Goal: Task Accomplishment & Management: Manage account settings

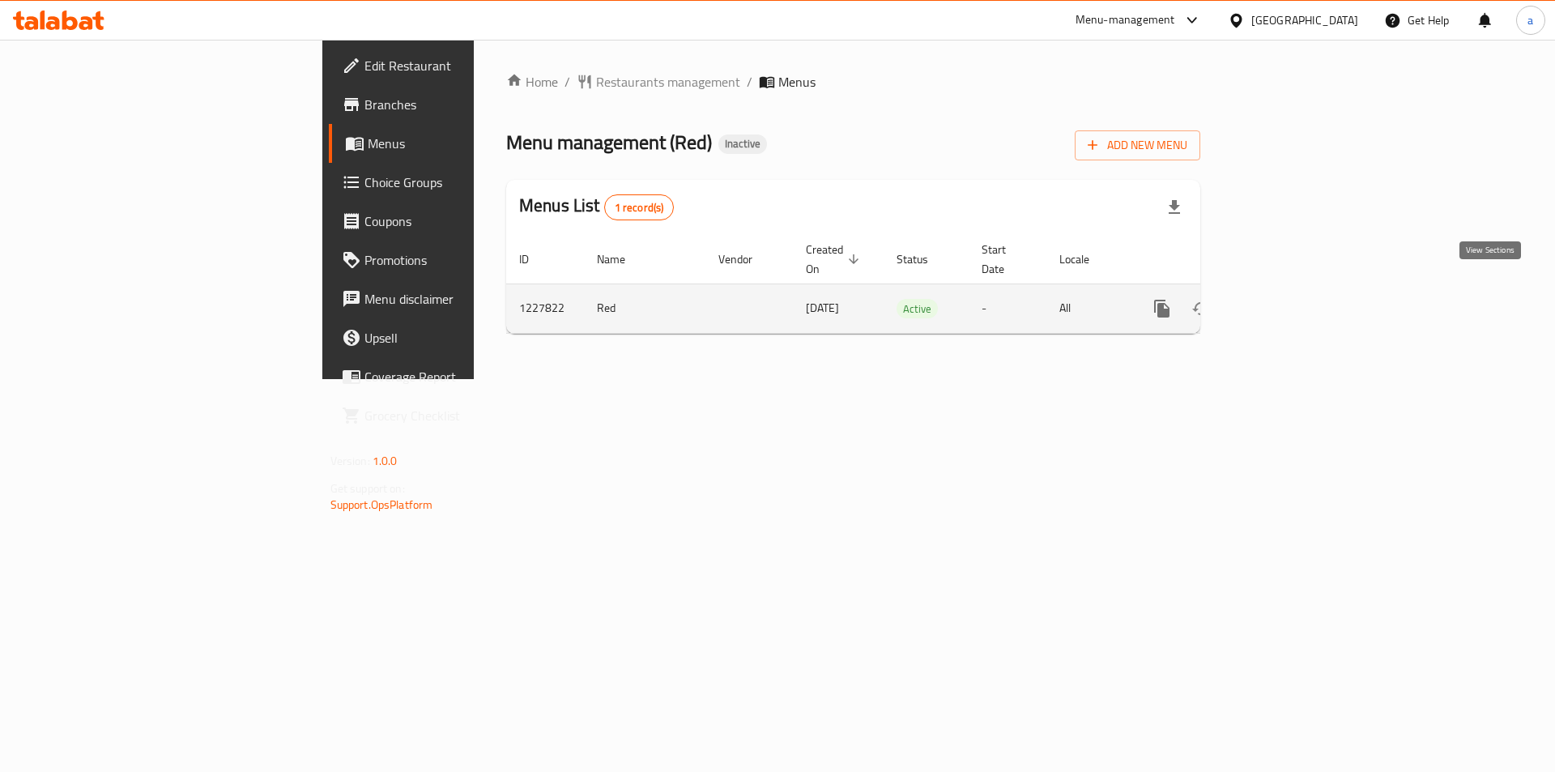
click at [1288, 299] on icon "enhanced table" at bounding box center [1278, 308] width 19 height 19
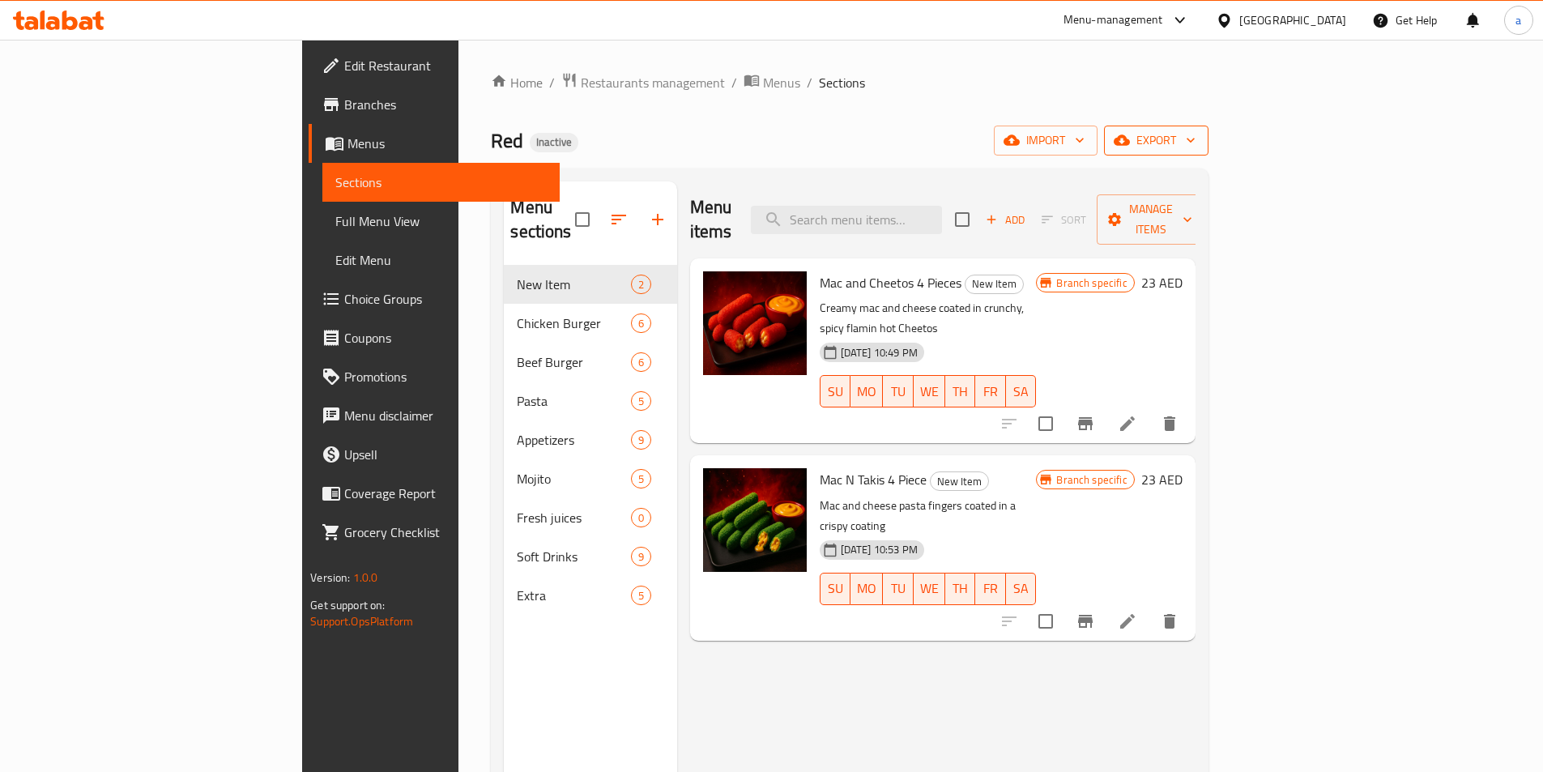
click at [1199, 147] on icon "button" at bounding box center [1190, 140] width 16 height 16
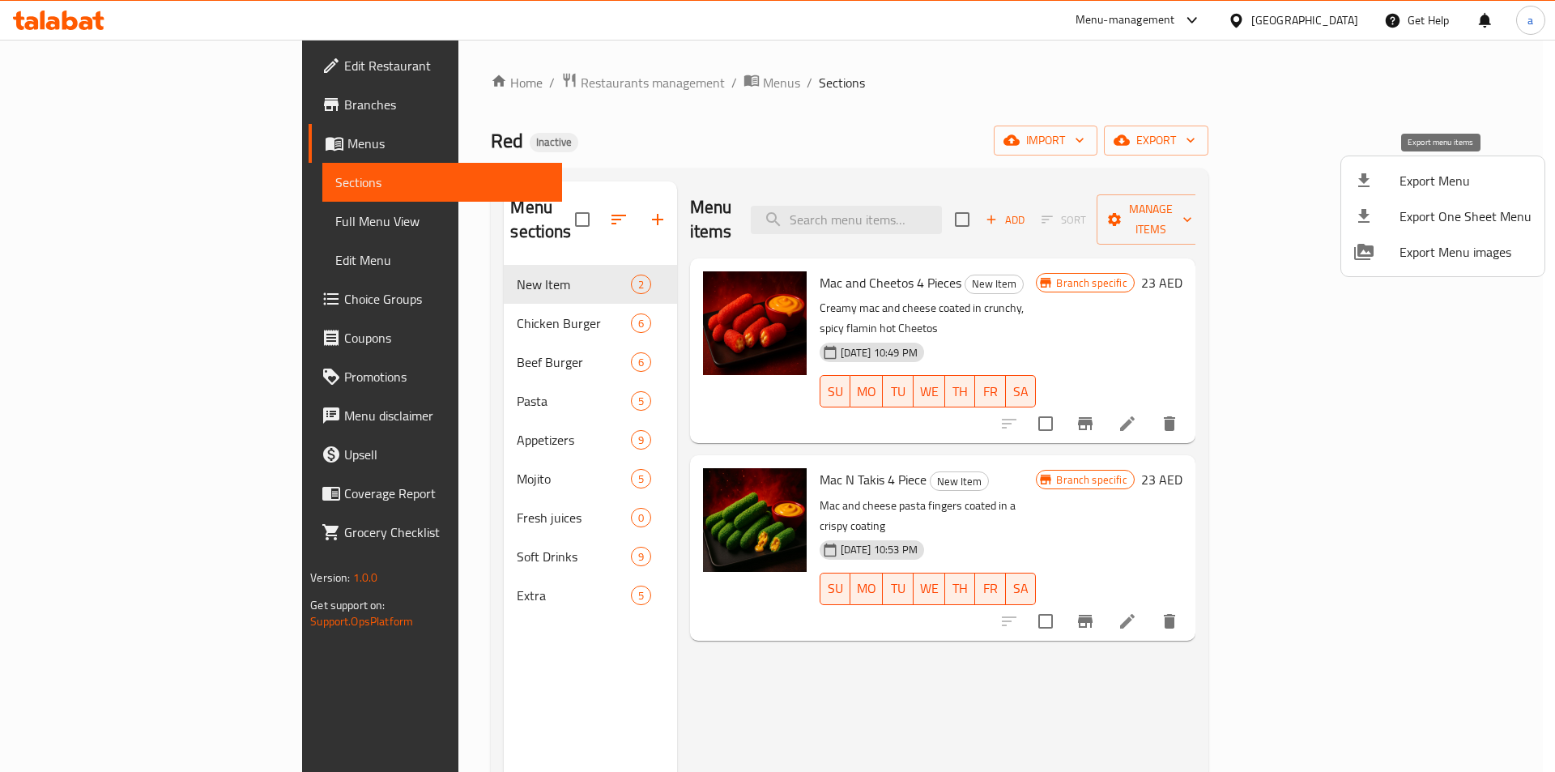
click at [1452, 181] on span "Export Menu" at bounding box center [1465, 180] width 132 height 19
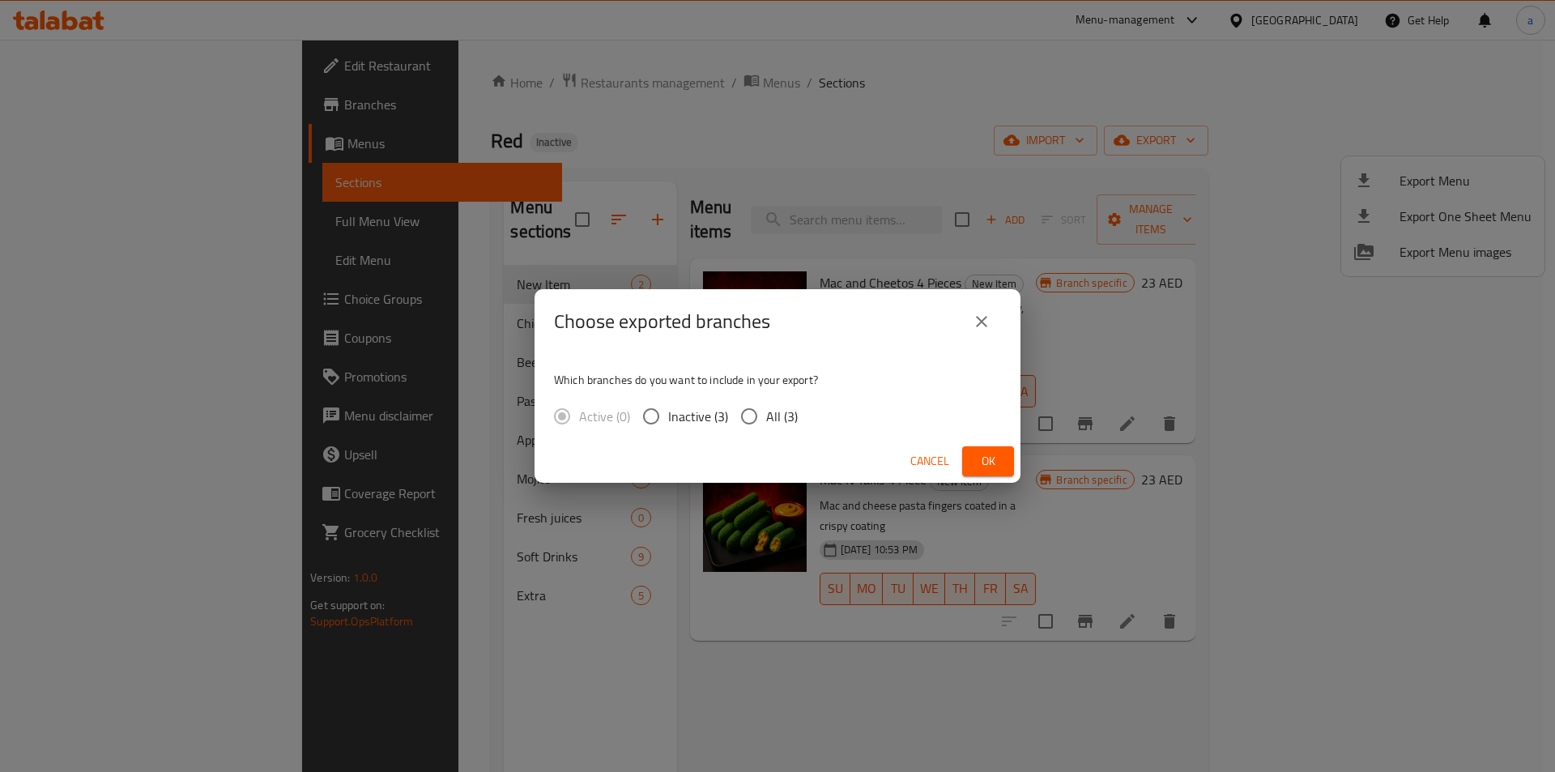
click at [794, 415] on span "All (3)" at bounding box center [782, 416] width 32 height 19
click at [766, 415] on input "All (3)" at bounding box center [749, 416] width 34 height 34
radio input "true"
click at [982, 471] on span "Ok" at bounding box center [988, 461] width 26 height 20
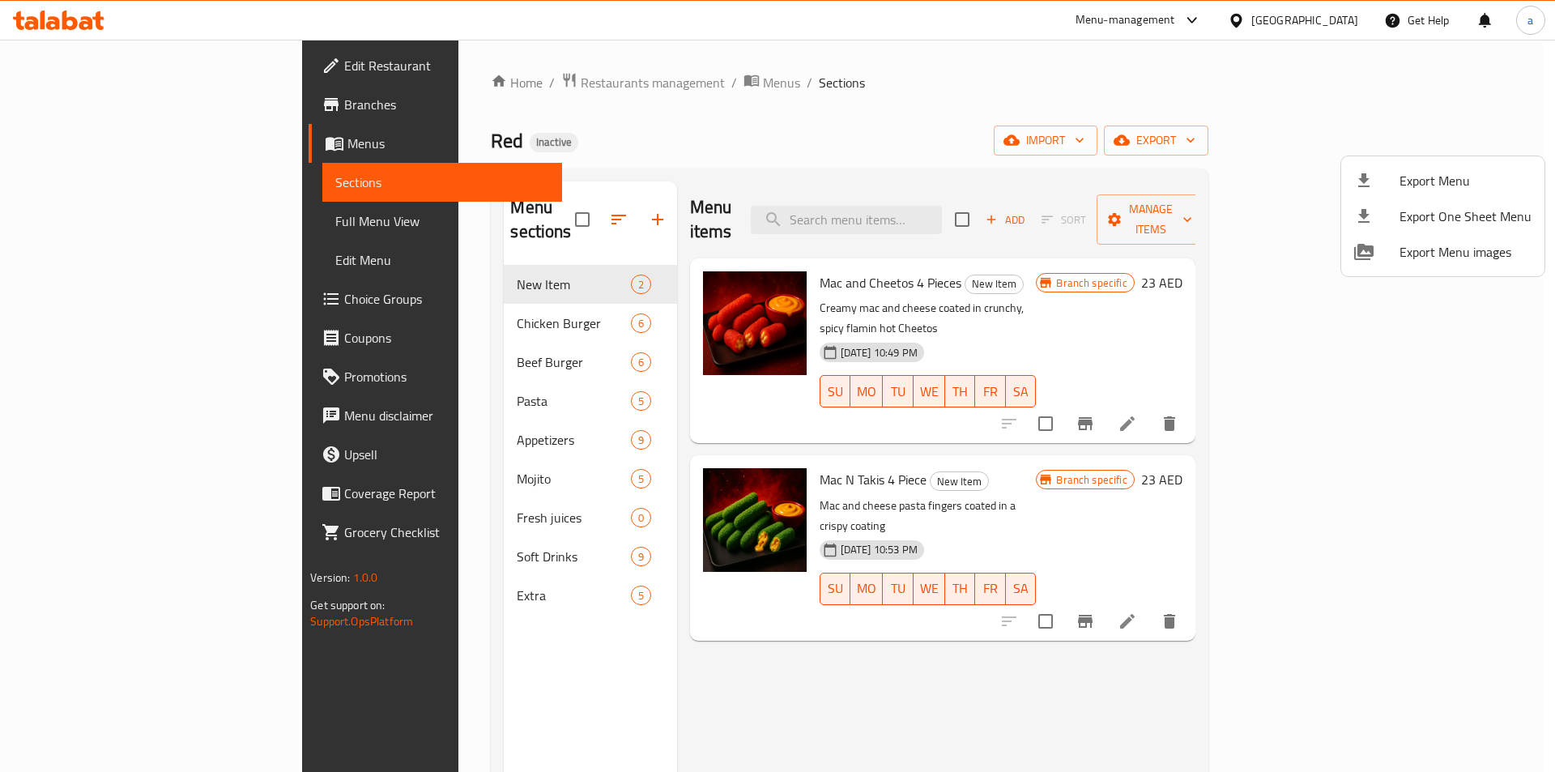
click at [577, 89] on div at bounding box center [777, 386] width 1555 height 772
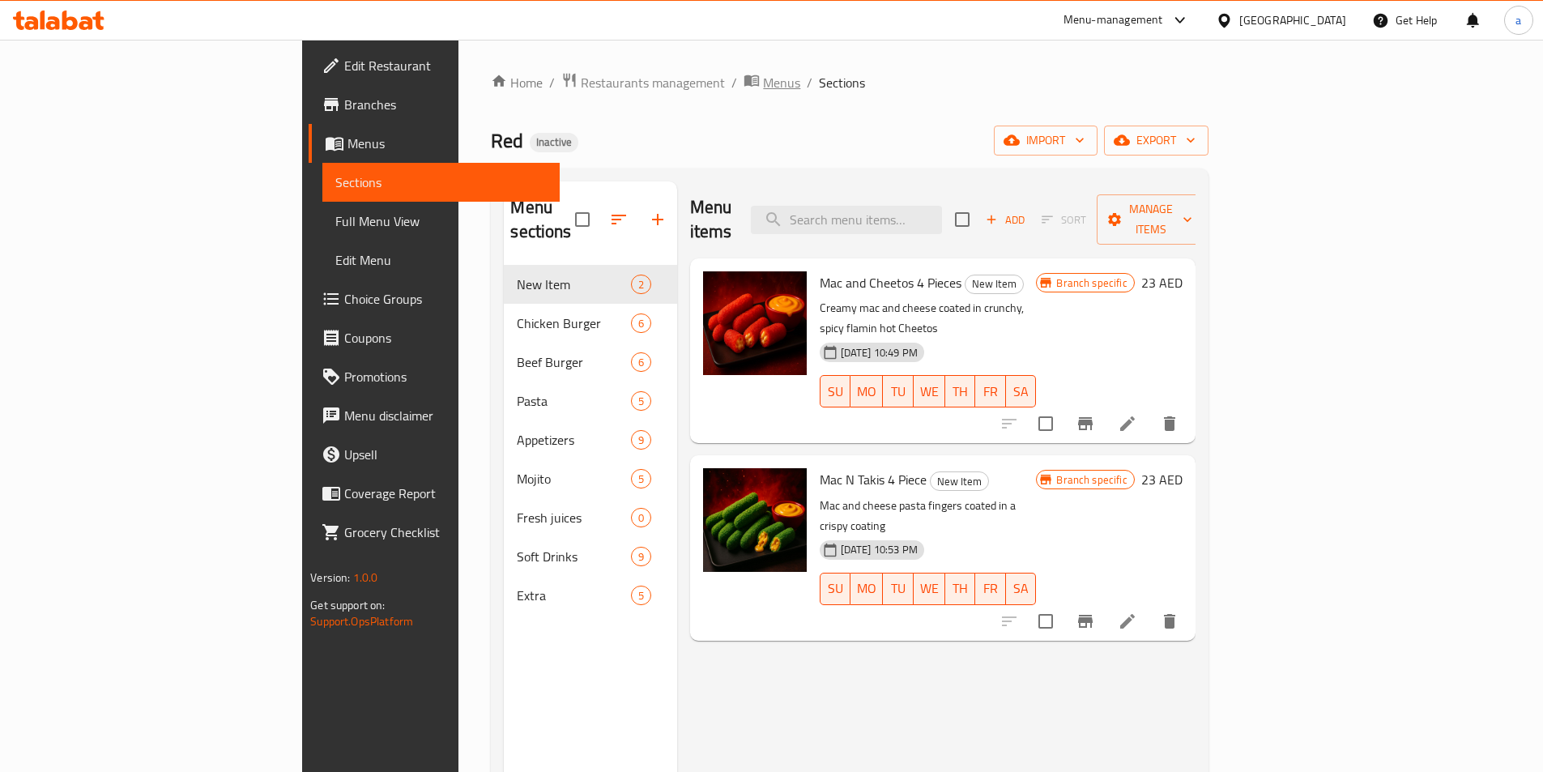
click at [763, 81] on span "Menus" at bounding box center [781, 82] width 37 height 19
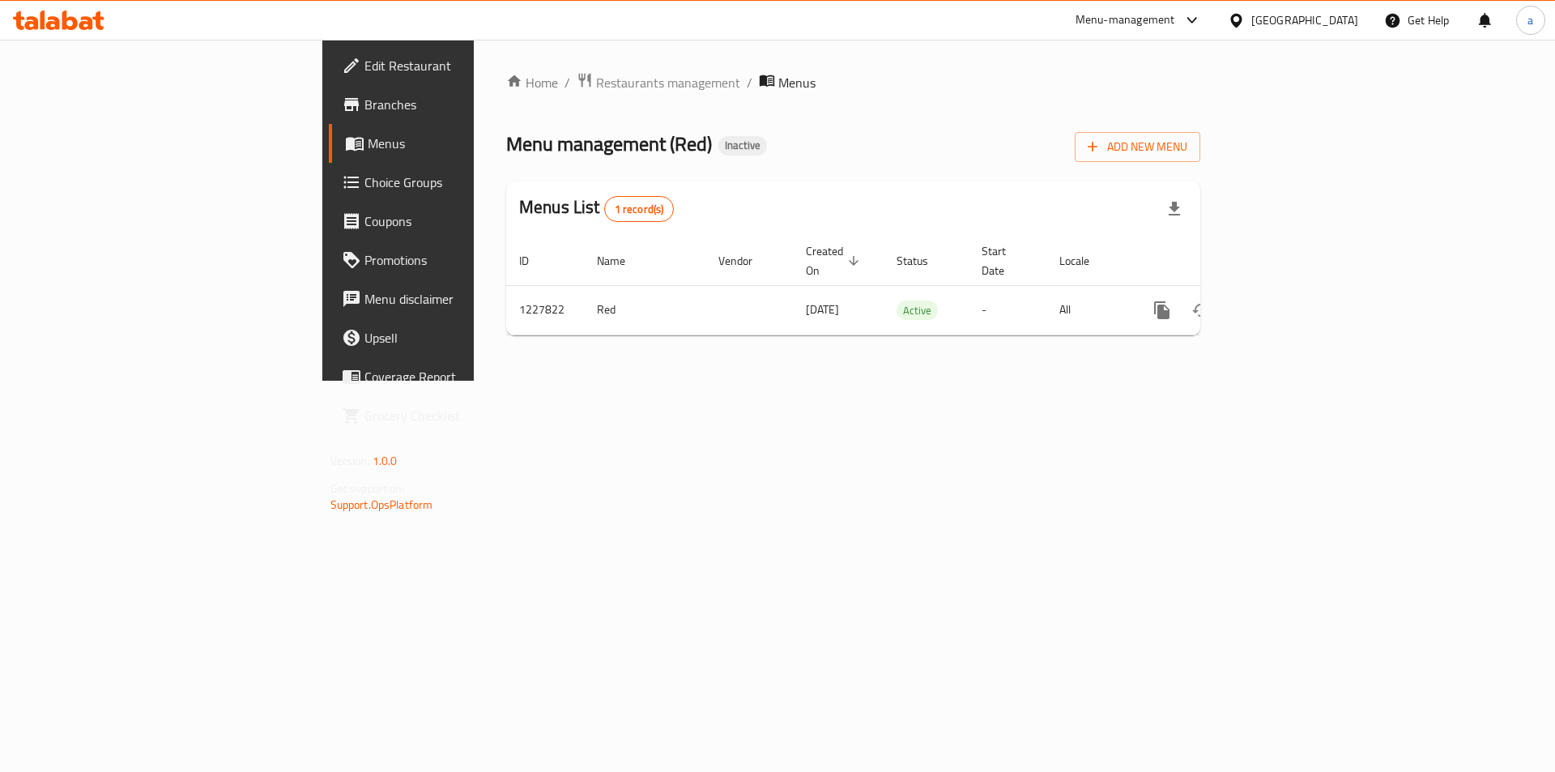
click at [364, 108] on span "Branches" at bounding box center [466, 104] width 205 height 19
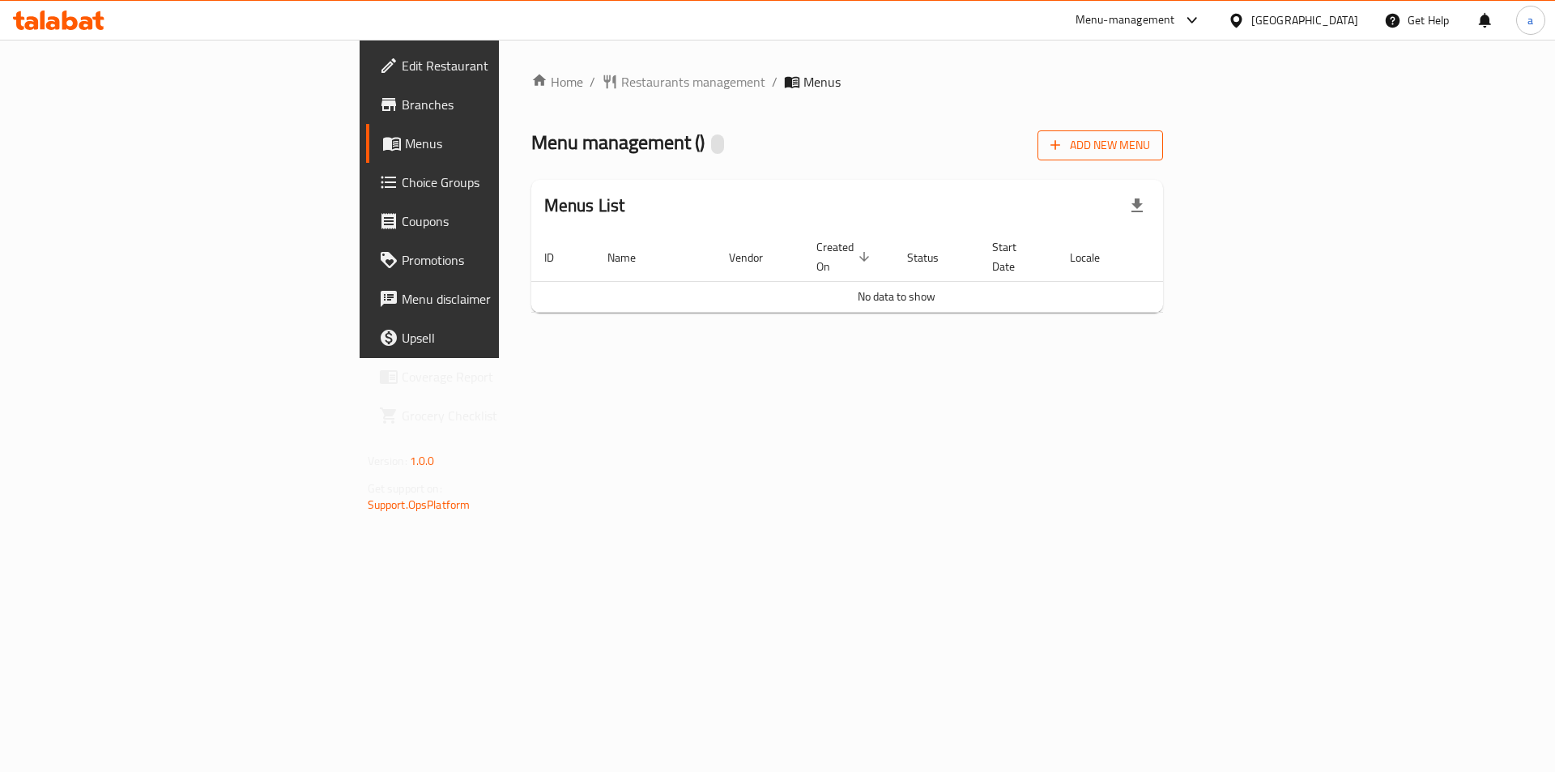
click at [1163, 150] on button "Add New Menu" at bounding box center [1100, 145] width 126 height 30
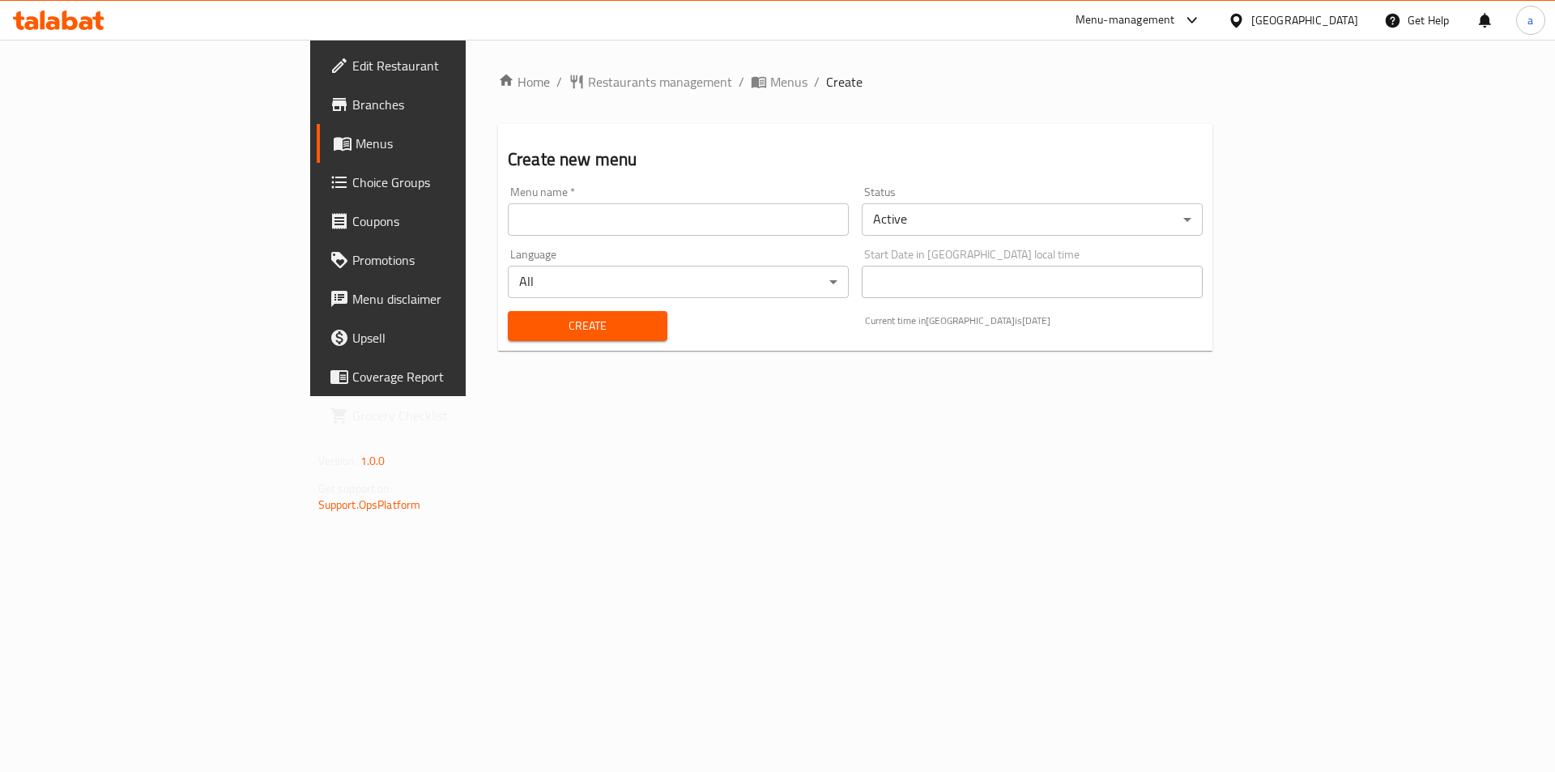
click at [508, 222] on input "text" at bounding box center [678, 219] width 341 height 32
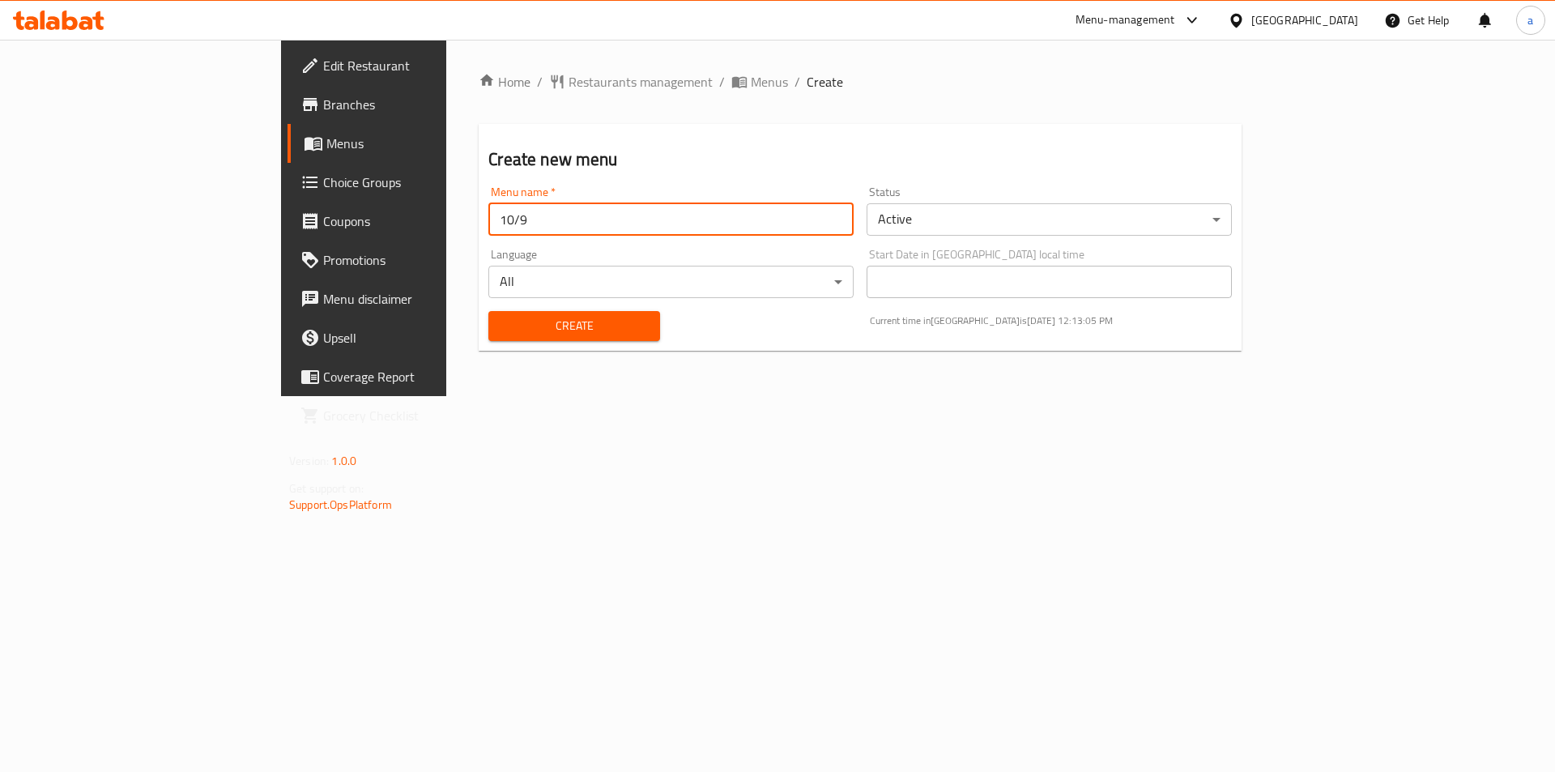
type input "10/9"
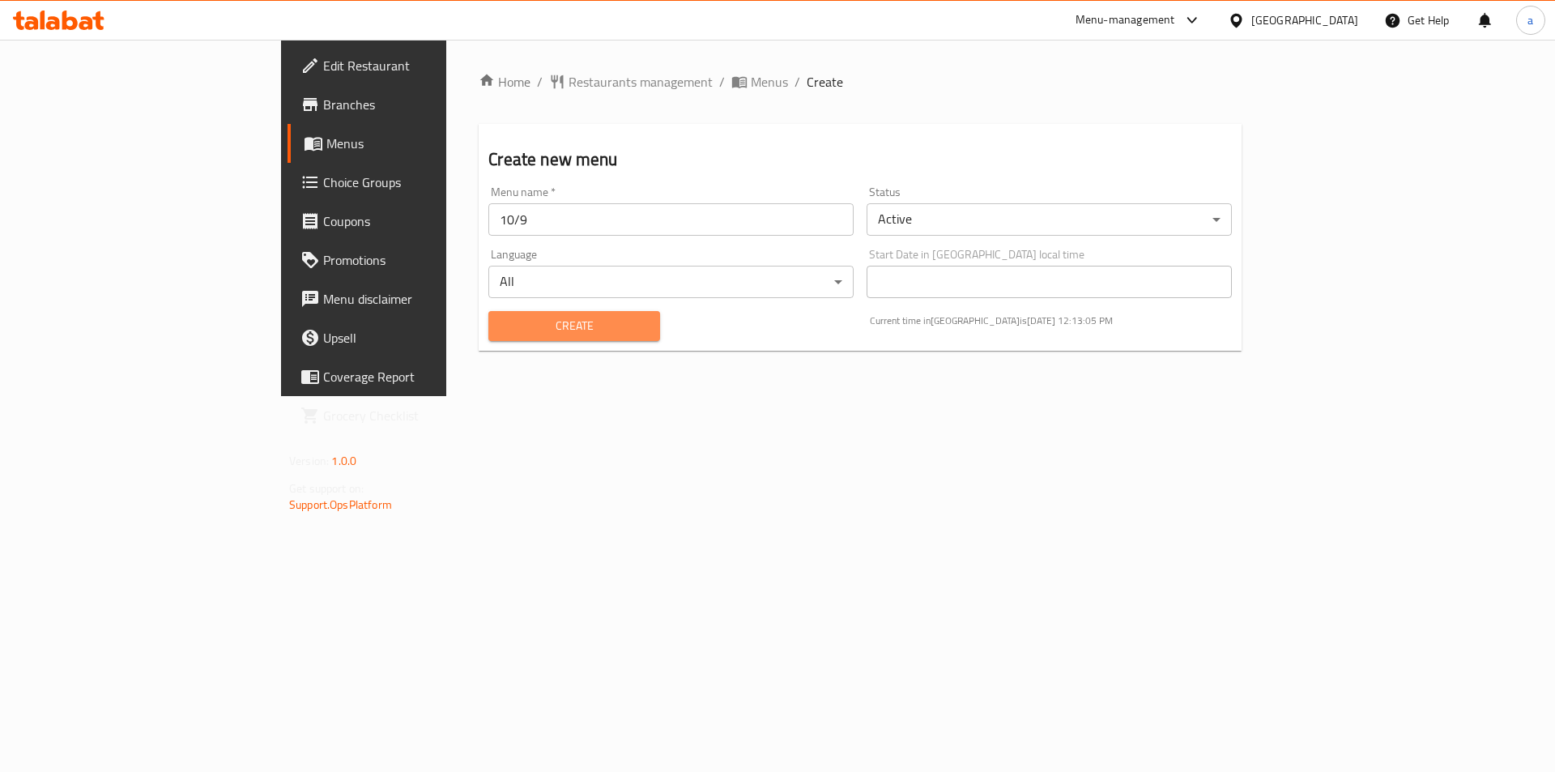
click at [501, 330] on span "Create" at bounding box center [573, 326] width 145 height 20
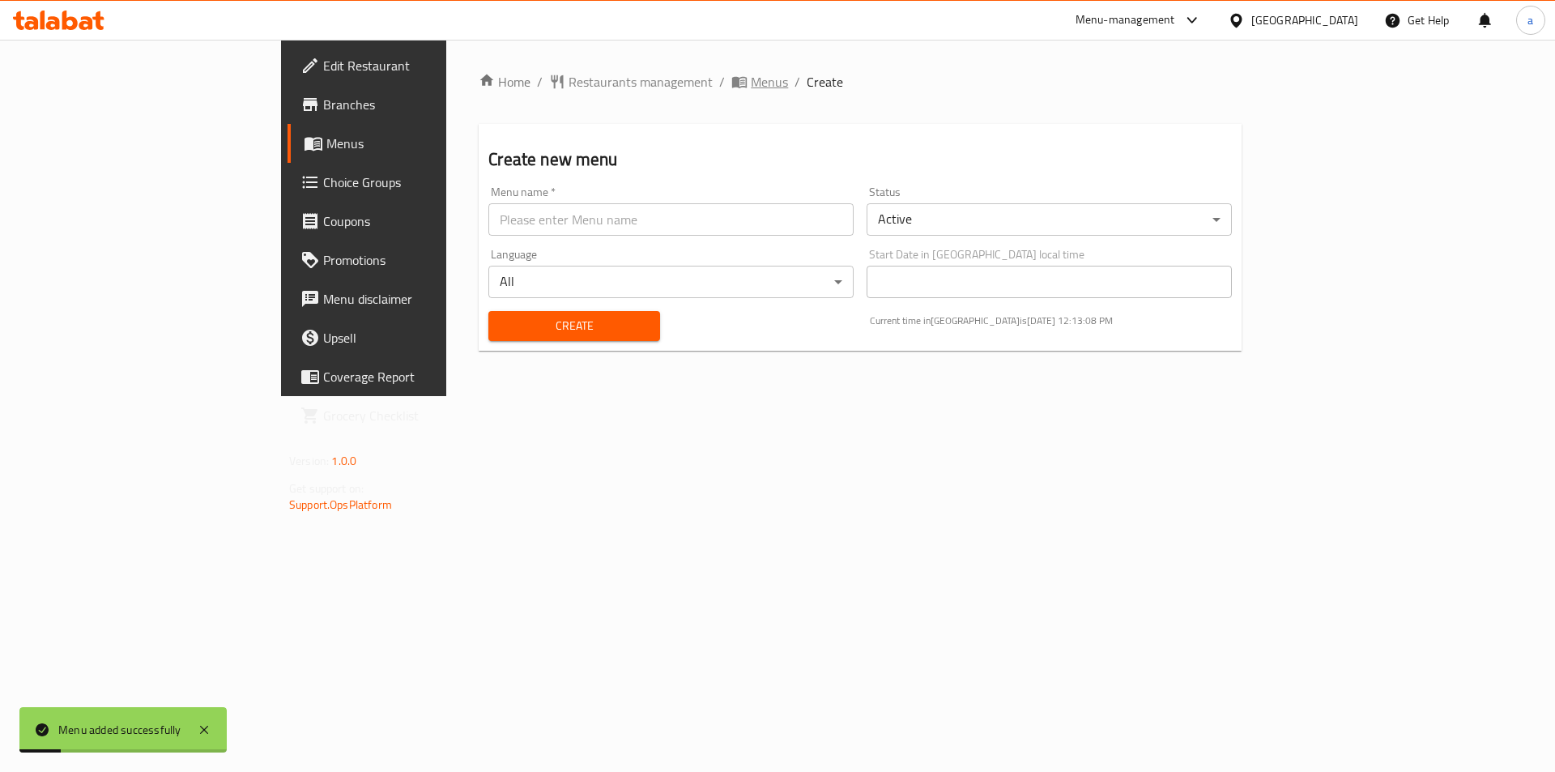
click at [751, 79] on span "Menus" at bounding box center [769, 81] width 37 height 19
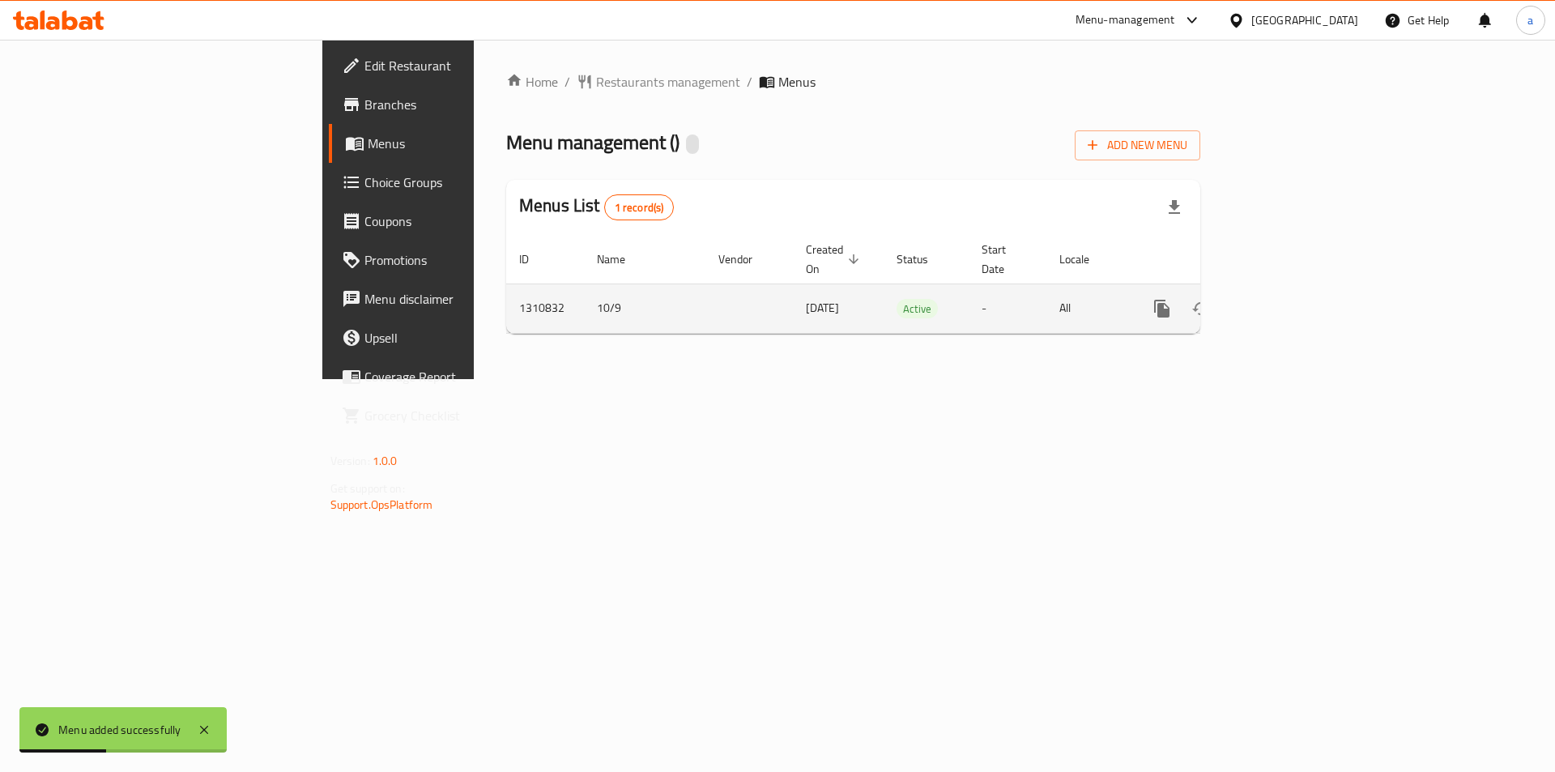
click at [1288, 299] on icon "enhanced table" at bounding box center [1278, 308] width 19 height 19
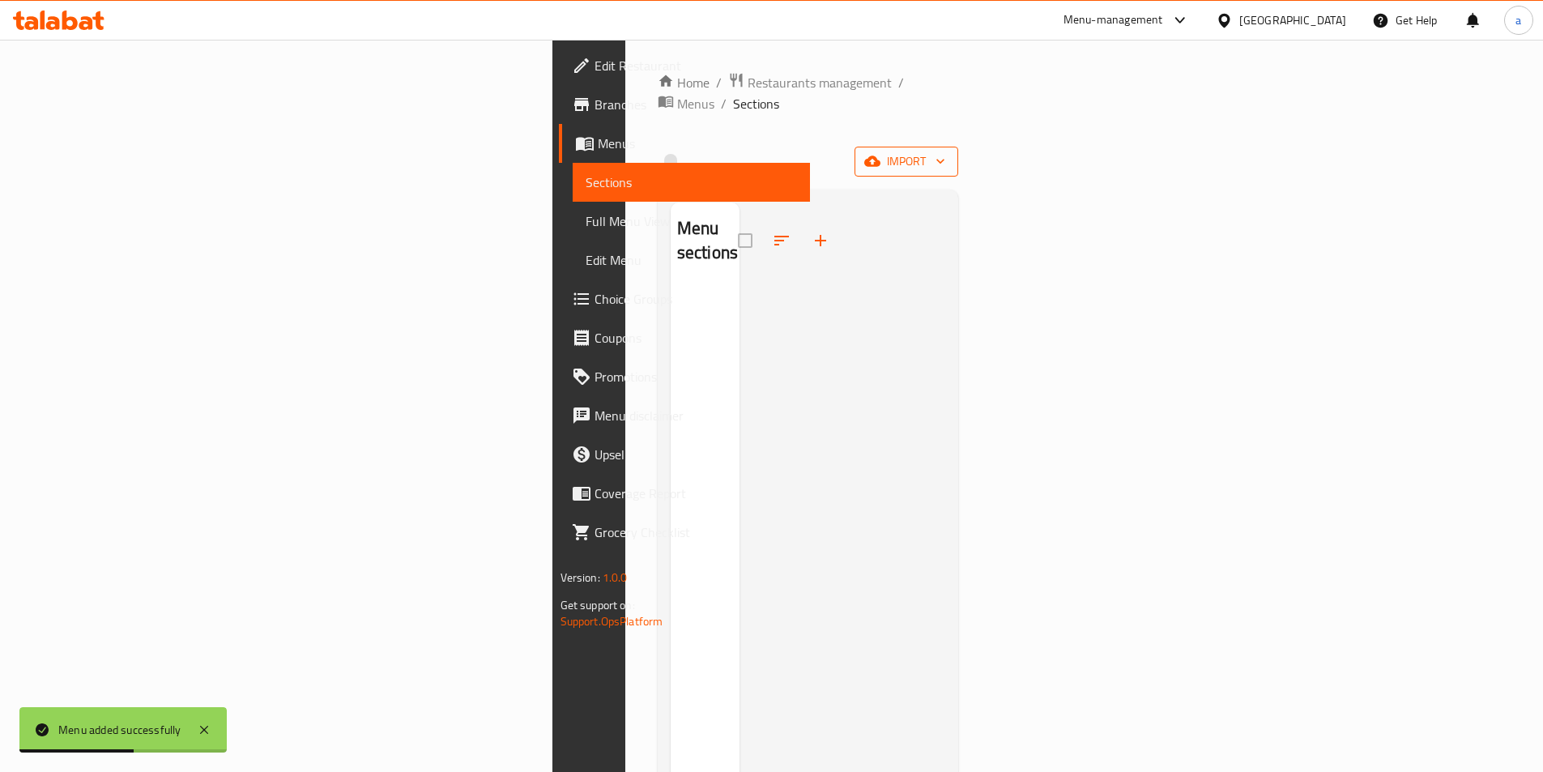
click at [945, 151] on span "import" at bounding box center [906, 161] width 78 height 20
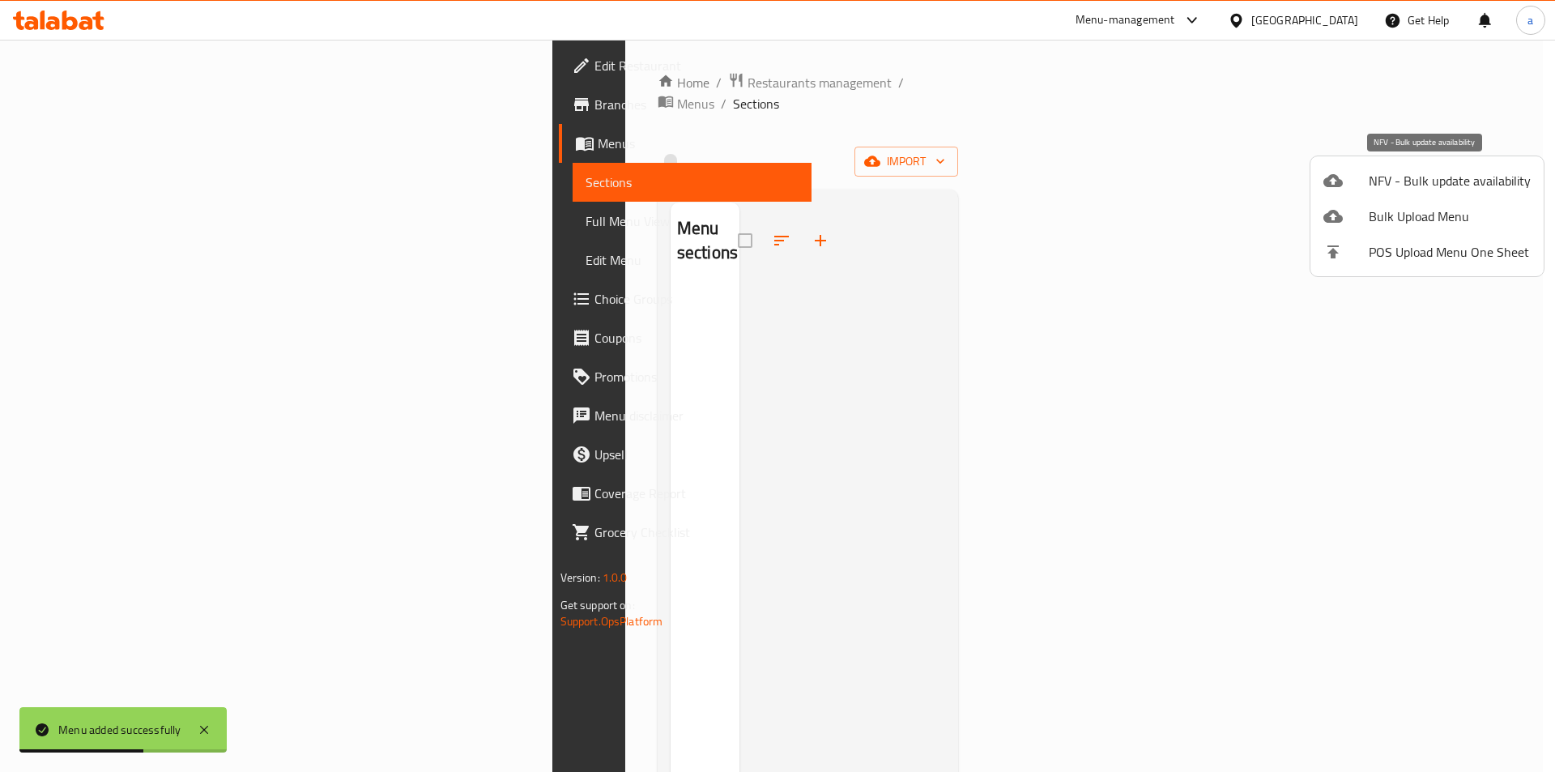
click at [1404, 184] on span "NFV - Bulk update availability" at bounding box center [1450, 180] width 162 height 19
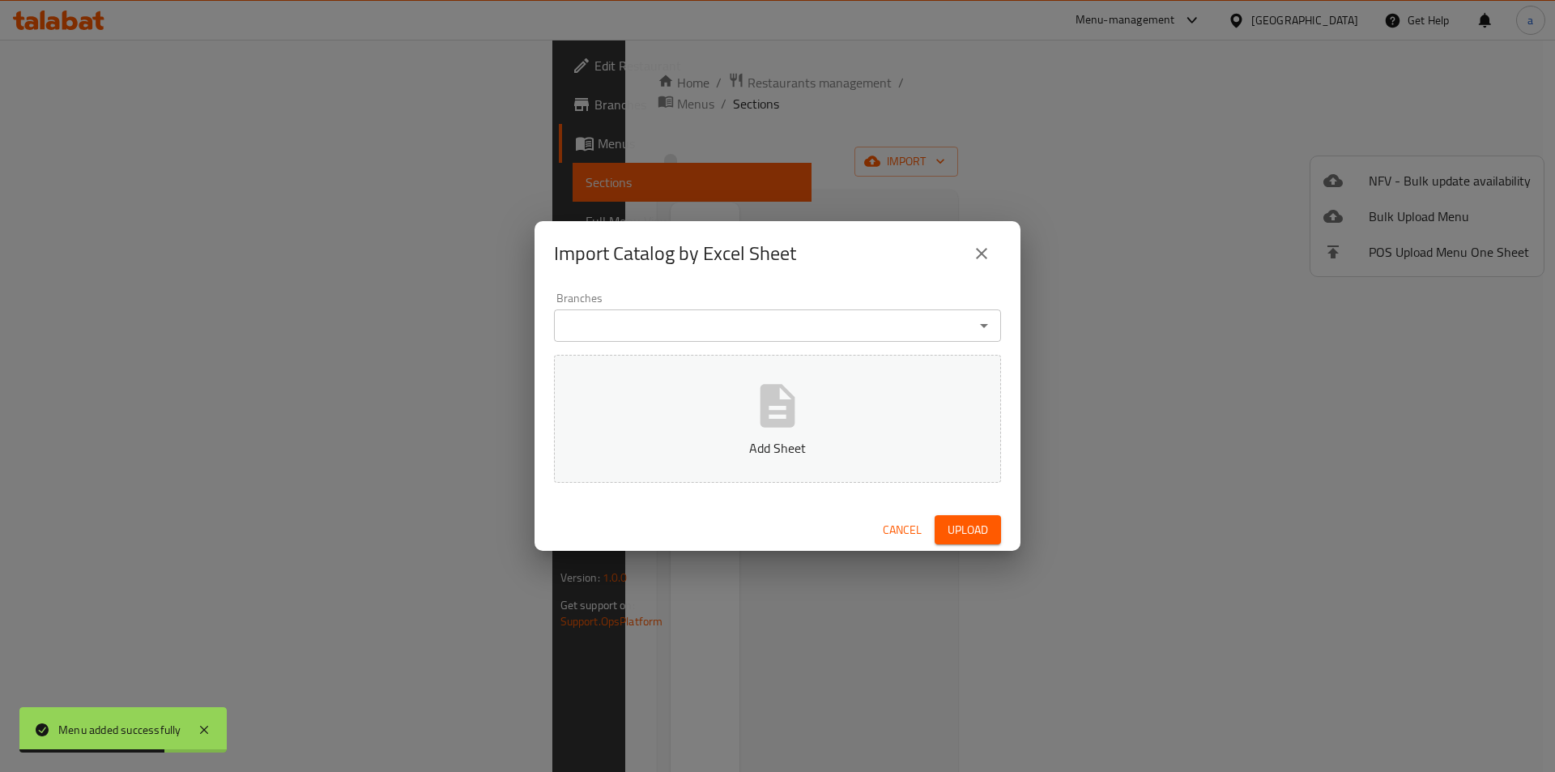
click at [1063, 485] on div "Import Catalog by Excel Sheet Branches Branches Add Sheet Cancel Upload" at bounding box center [777, 386] width 1555 height 772
click at [874, 527] on div "Cancel Upload" at bounding box center [778, 530] width 486 height 43
click at [876, 528] on button "Cancel" at bounding box center [902, 530] width 52 height 30
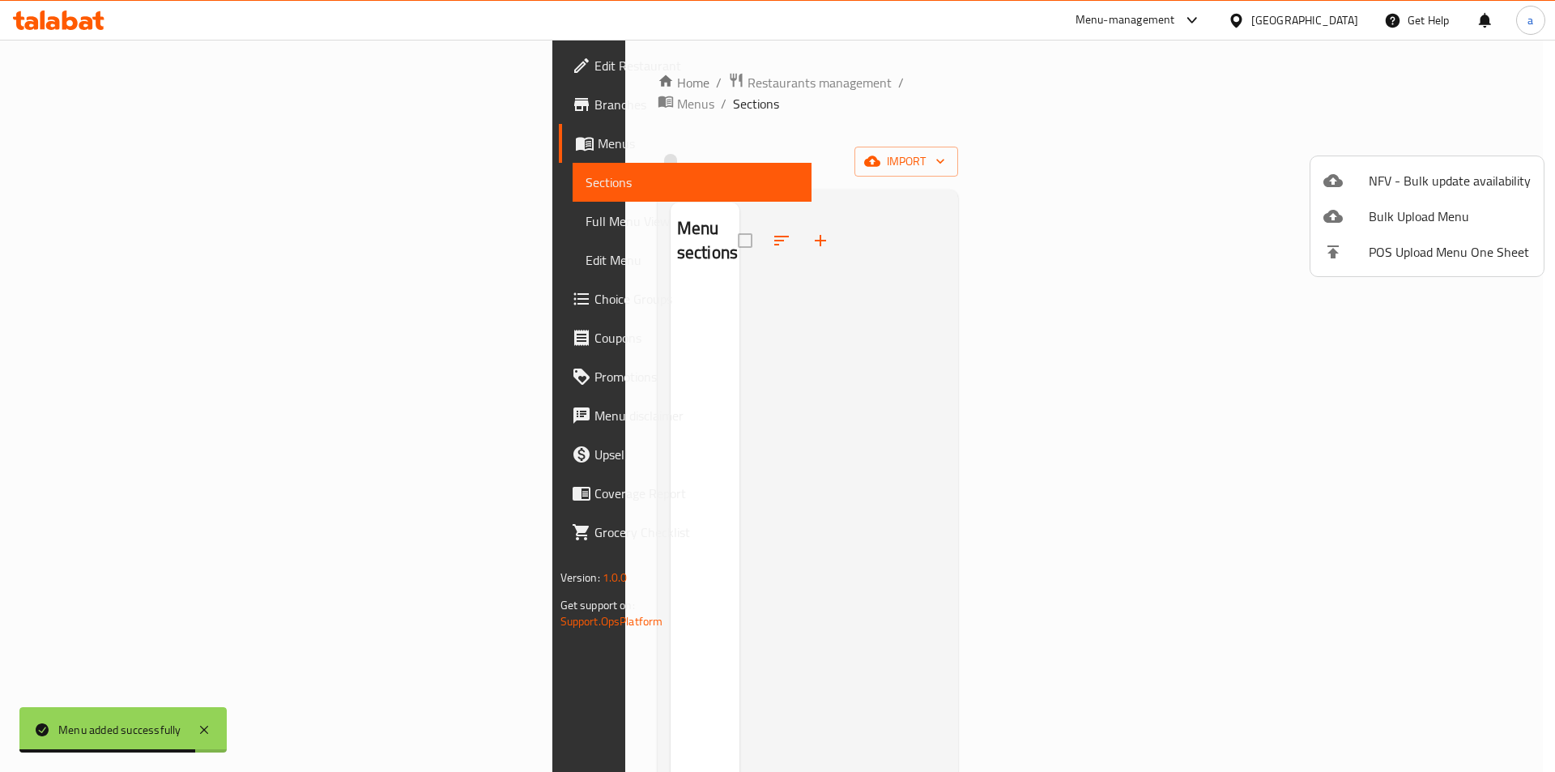
click at [1042, 299] on div at bounding box center [777, 386] width 1555 height 772
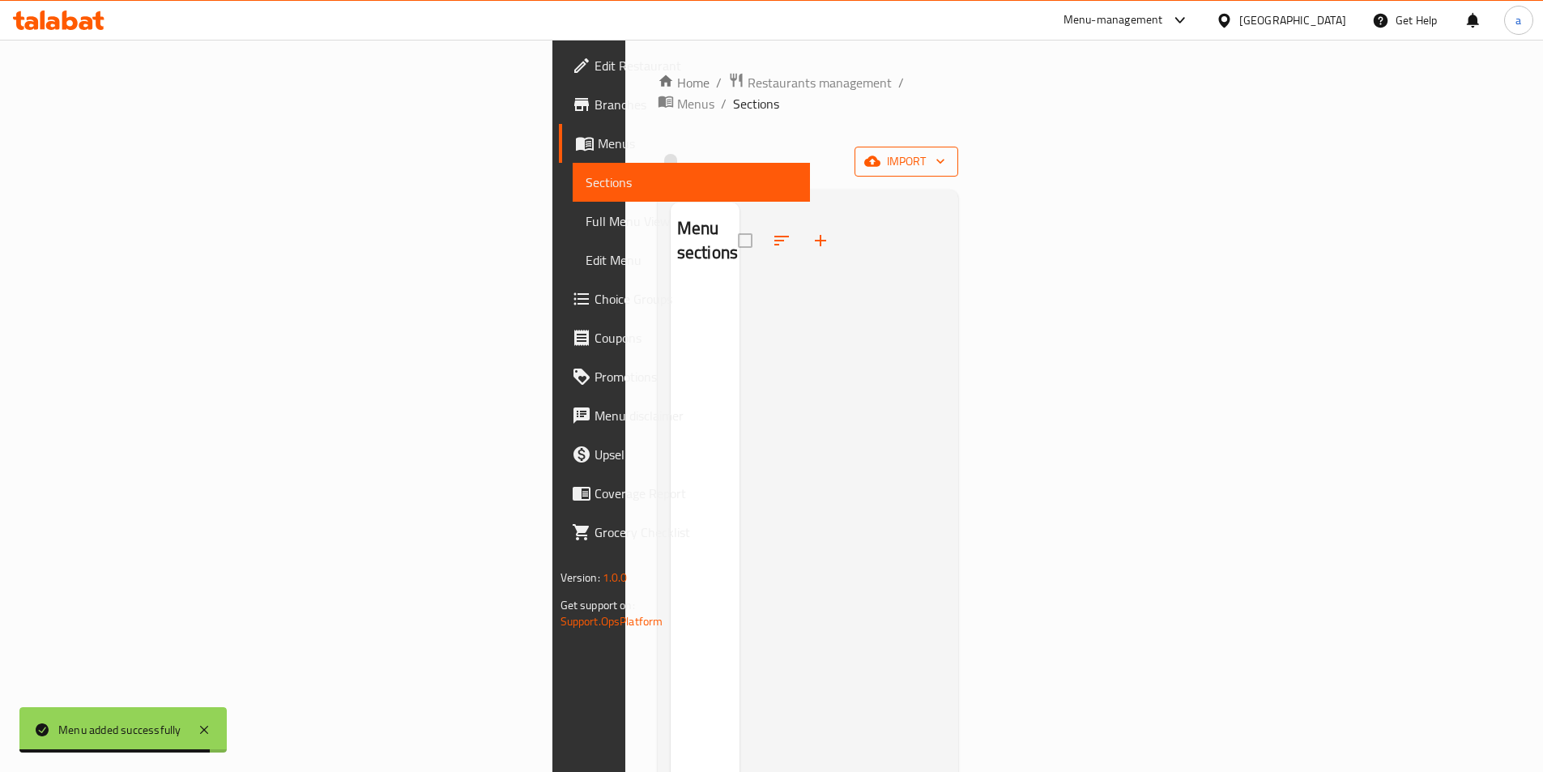
click at [958, 152] on button "import" at bounding box center [906, 162] width 104 height 30
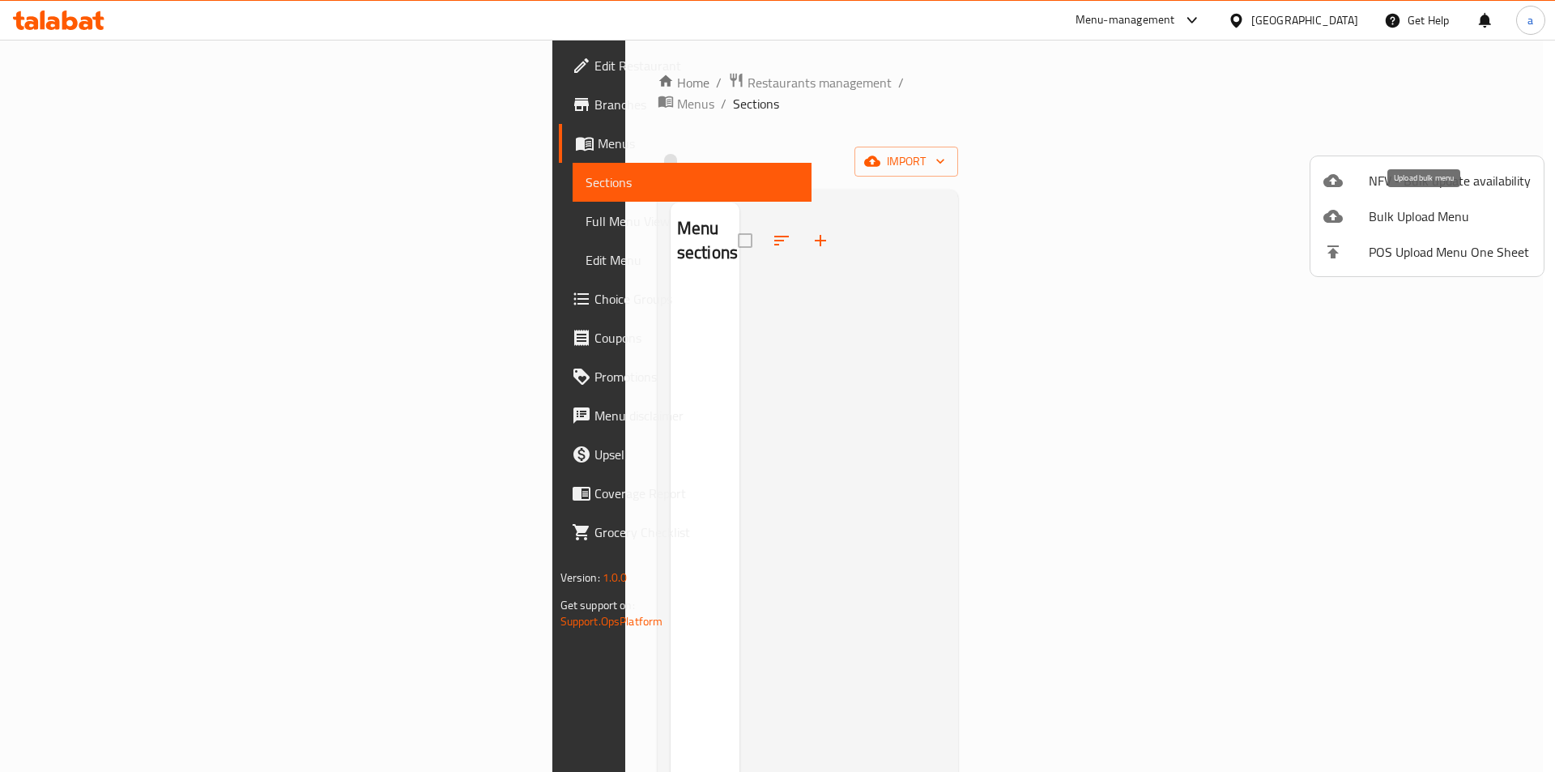
click at [1422, 211] on span "Bulk Upload Menu" at bounding box center [1450, 216] width 162 height 19
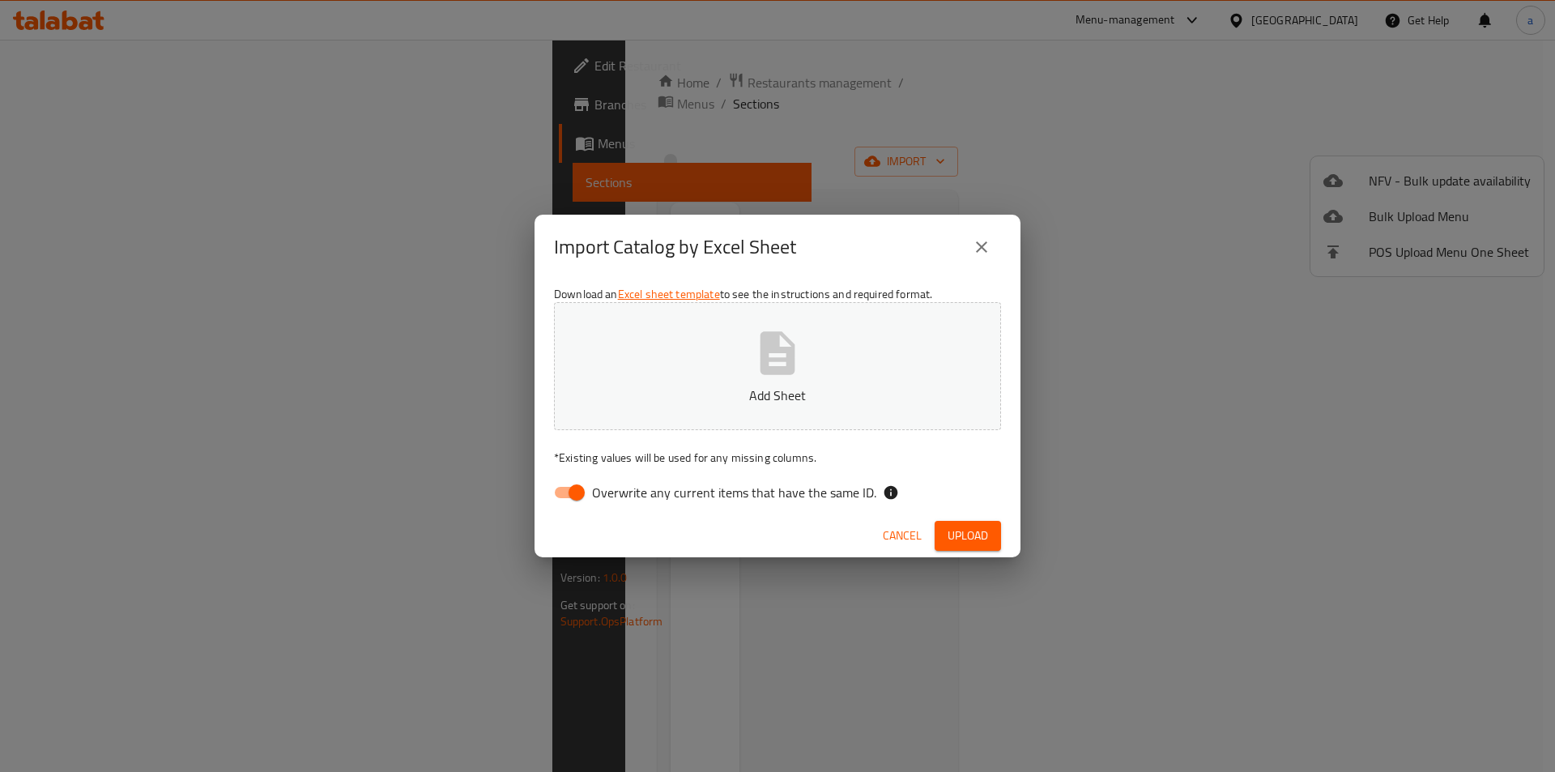
click at [569, 488] on input "Overwrite any current items that have the same ID." at bounding box center [576, 492] width 92 height 31
checkbox input "false"
click at [721, 383] on button "Add Sheet" at bounding box center [777, 366] width 447 height 128
click at [979, 535] on span "Upload" at bounding box center [968, 536] width 40 height 20
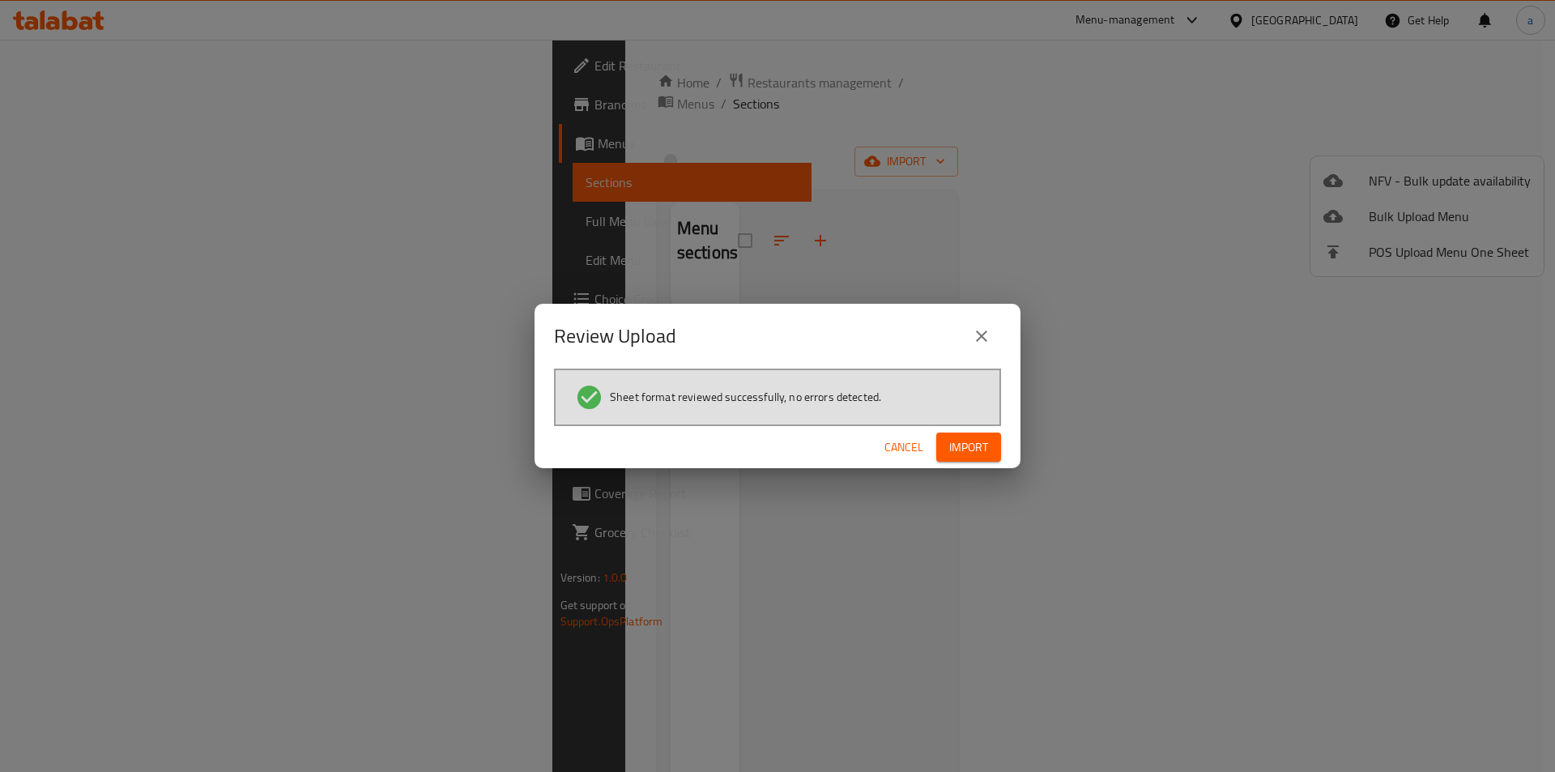
click at [992, 458] on button "Import" at bounding box center [968, 447] width 65 height 30
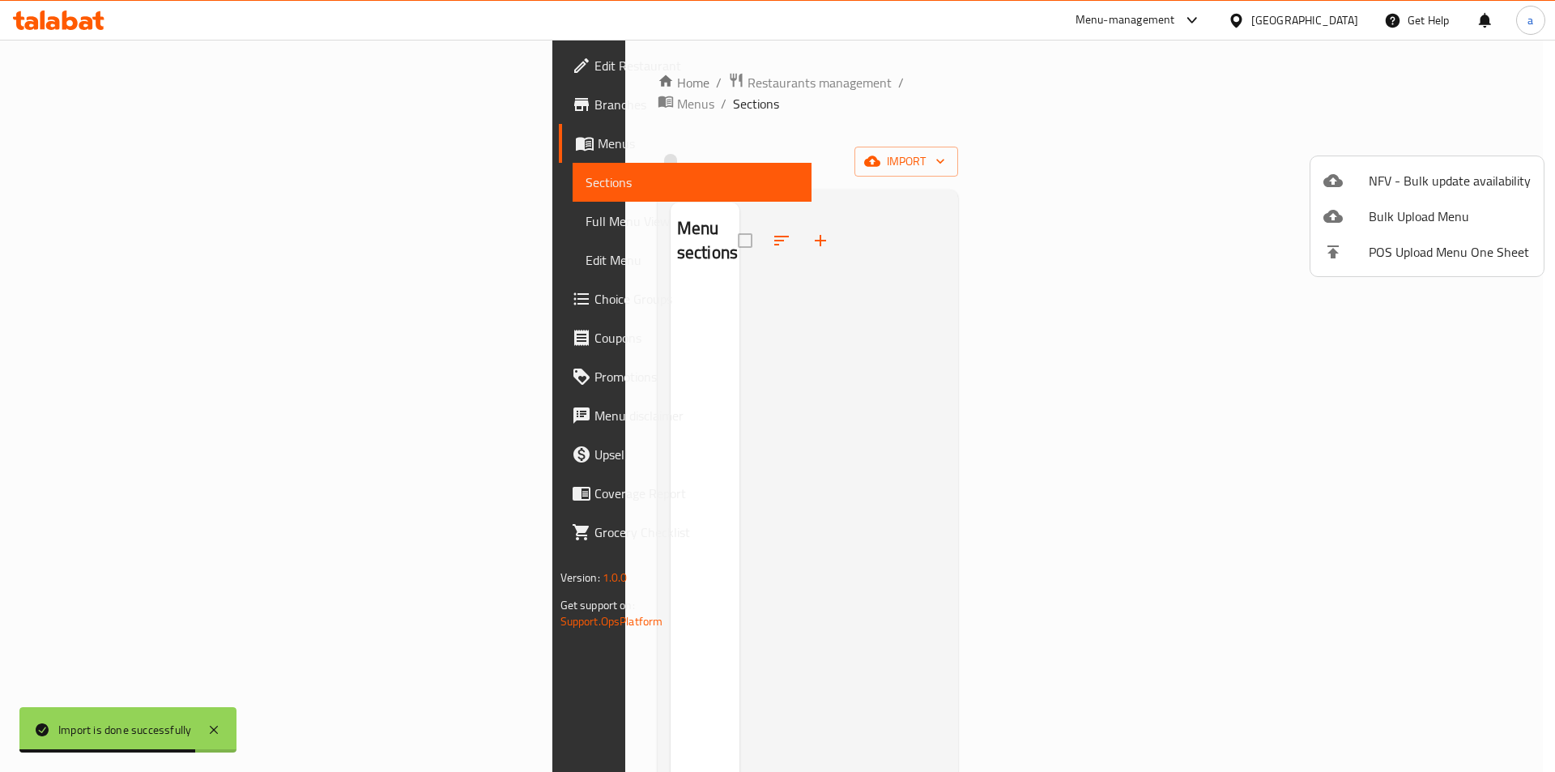
click at [992, 459] on div at bounding box center [777, 386] width 1555 height 772
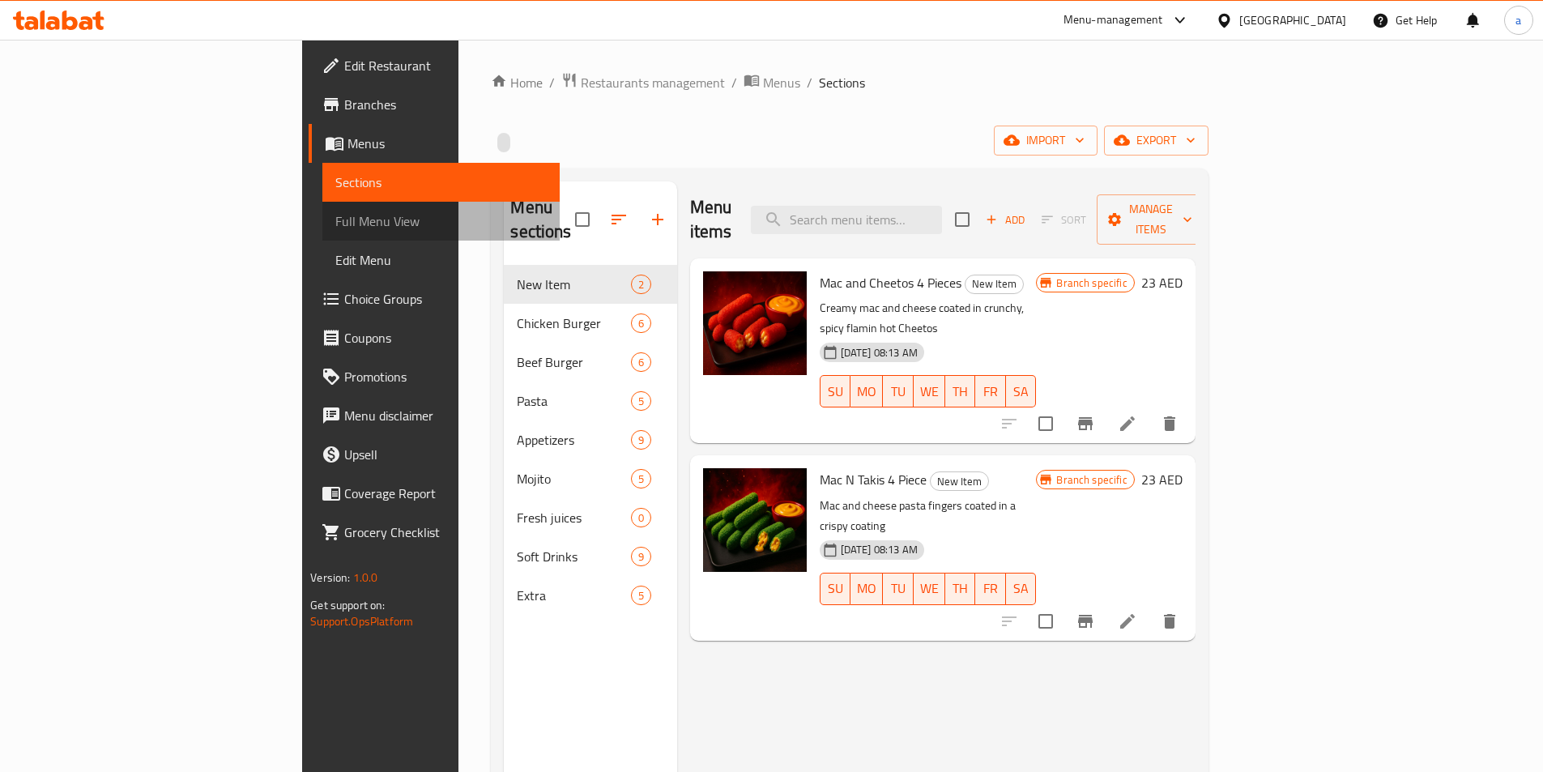
click at [335, 228] on span "Full Menu View" at bounding box center [440, 220] width 211 height 19
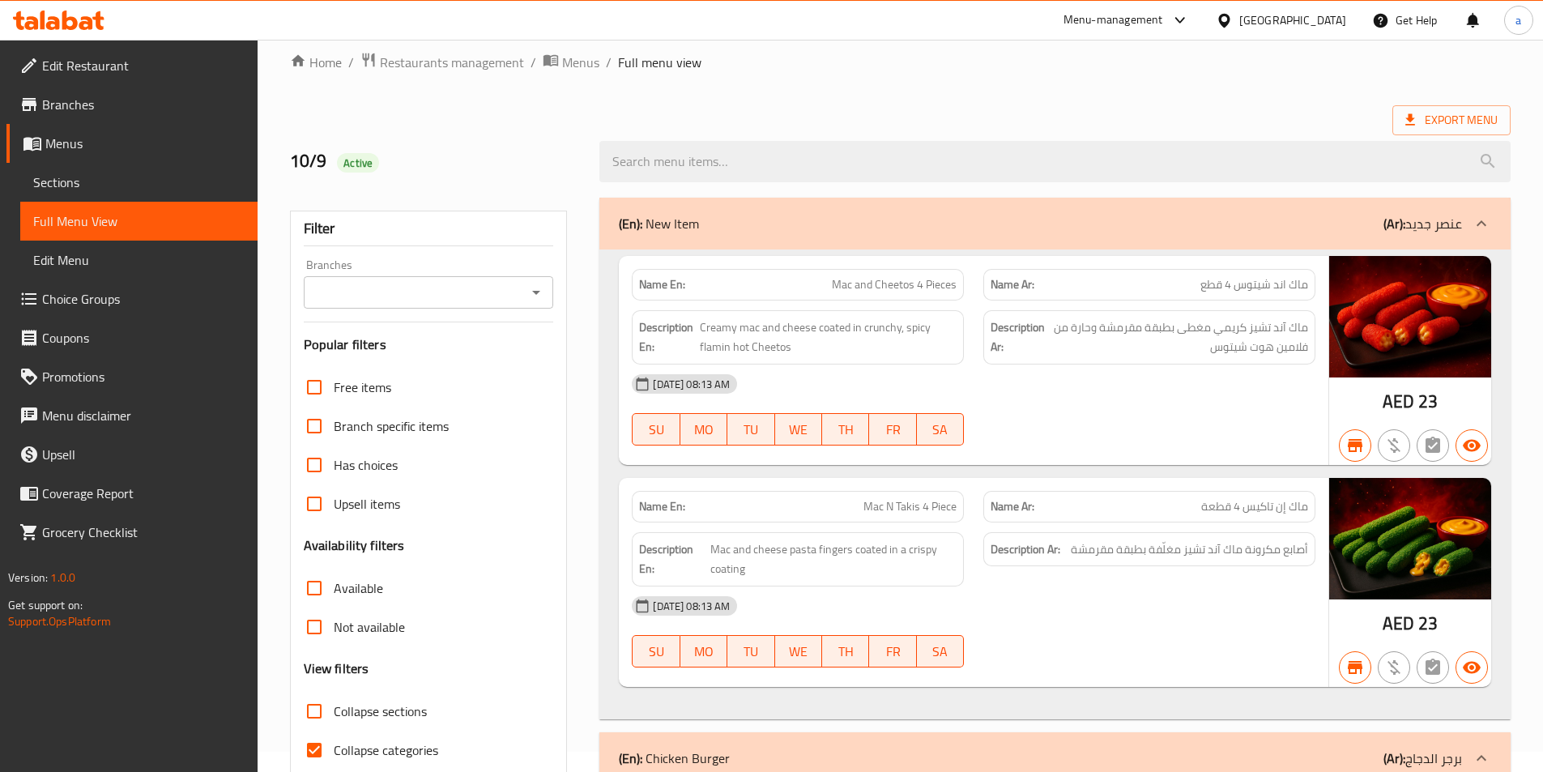
scroll to position [324, 0]
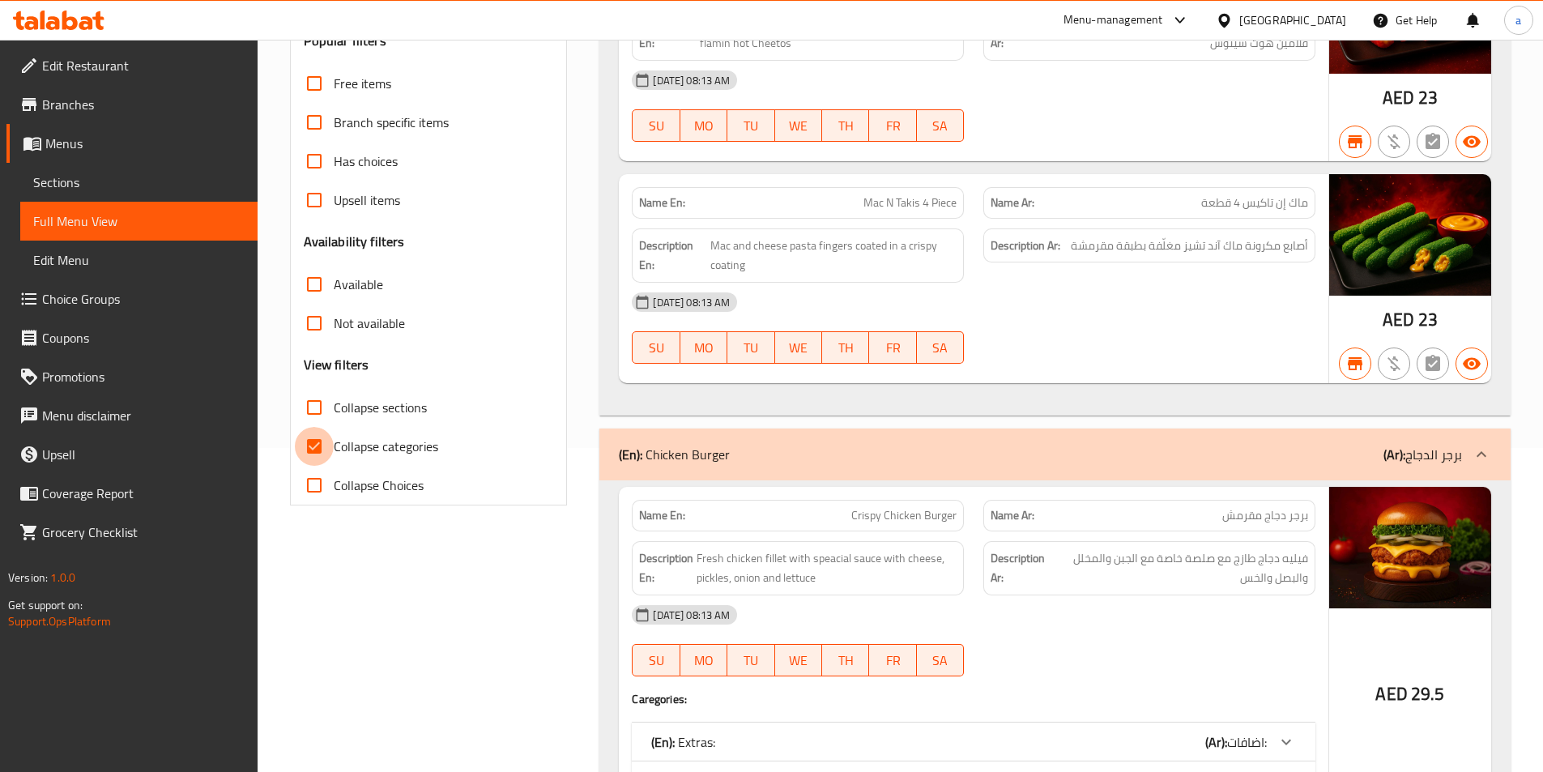
click at [316, 449] on input "Collapse categories" at bounding box center [314, 446] width 39 height 39
checkbox input "false"
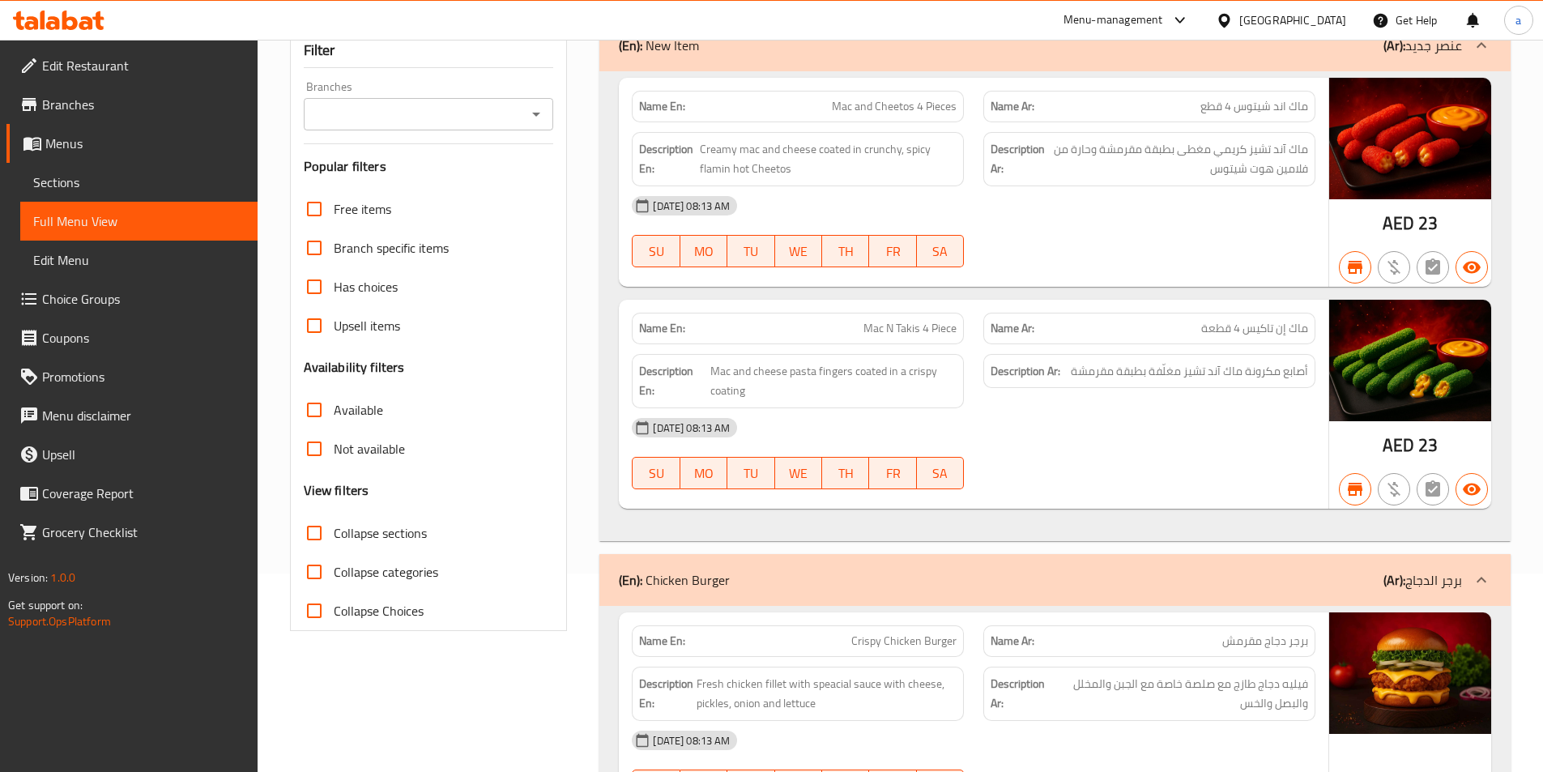
scroll to position [0, 0]
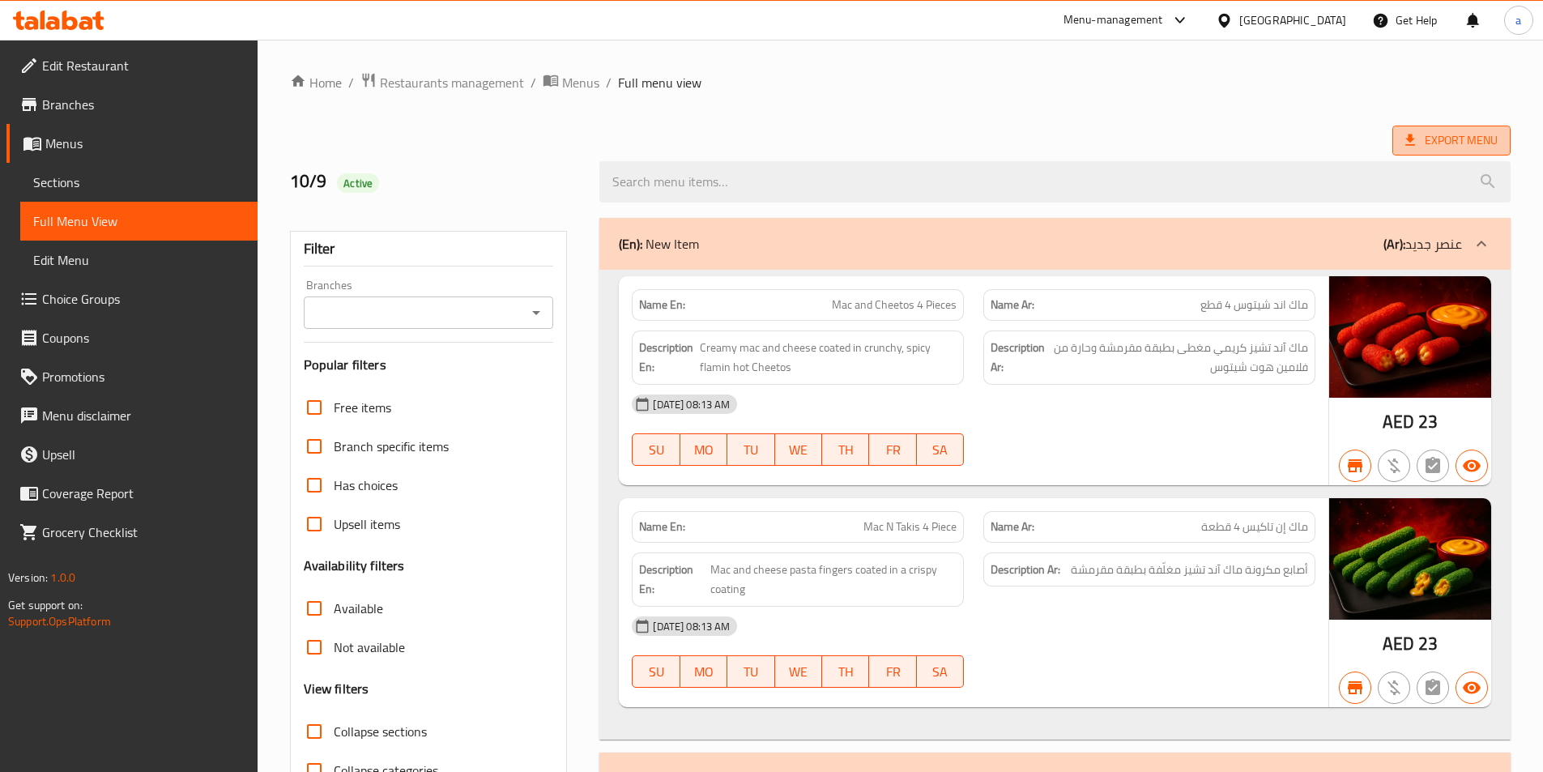
click at [1408, 143] on icon at bounding box center [1410, 140] width 16 height 16
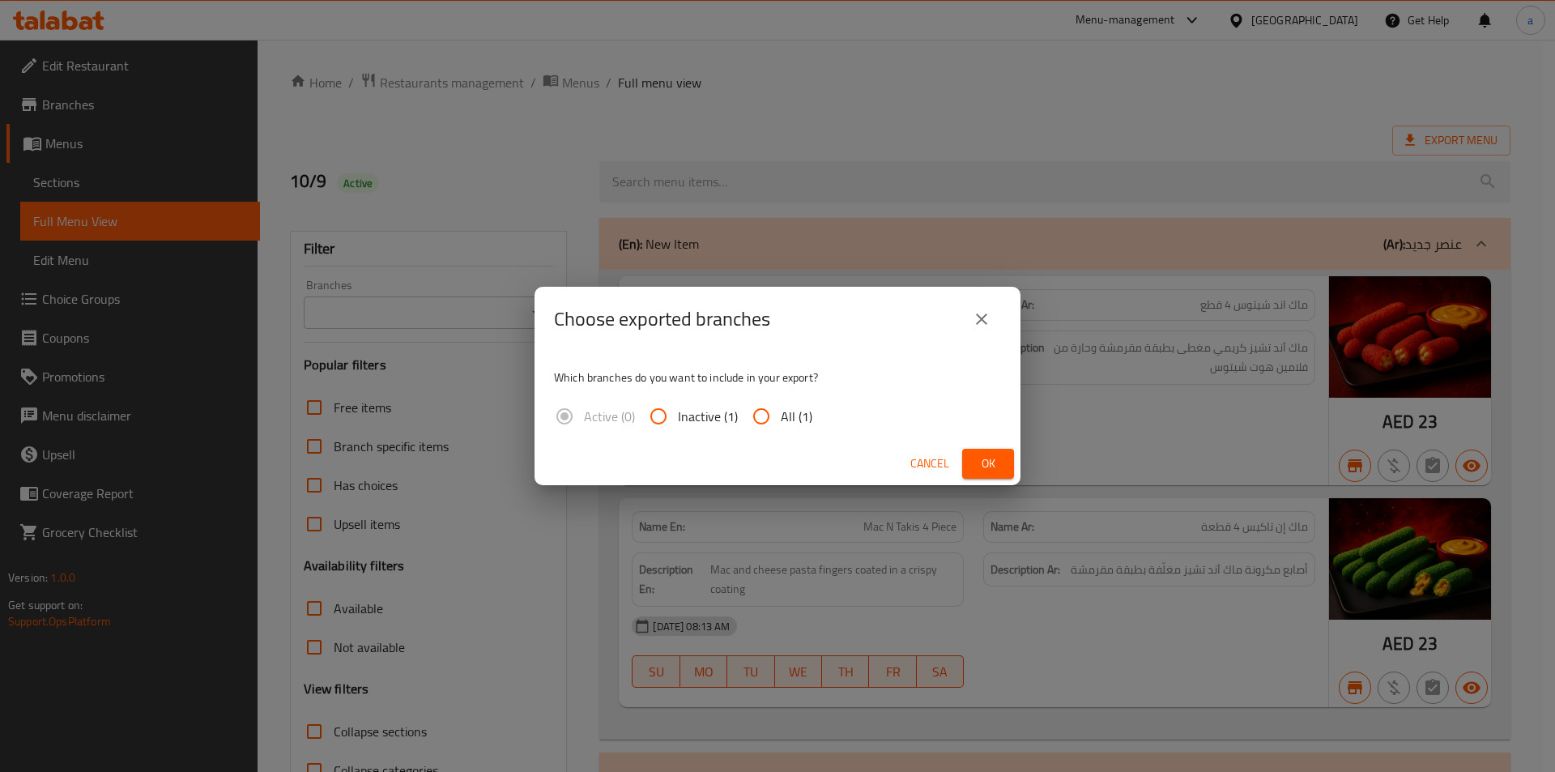
click at [752, 415] on input "All (1)" at bounding box center [761, 416] width 39 height 39
radio input "true"
click at [981, 326] on icon "close" at bounding box center [981, 318] width 19 height 19
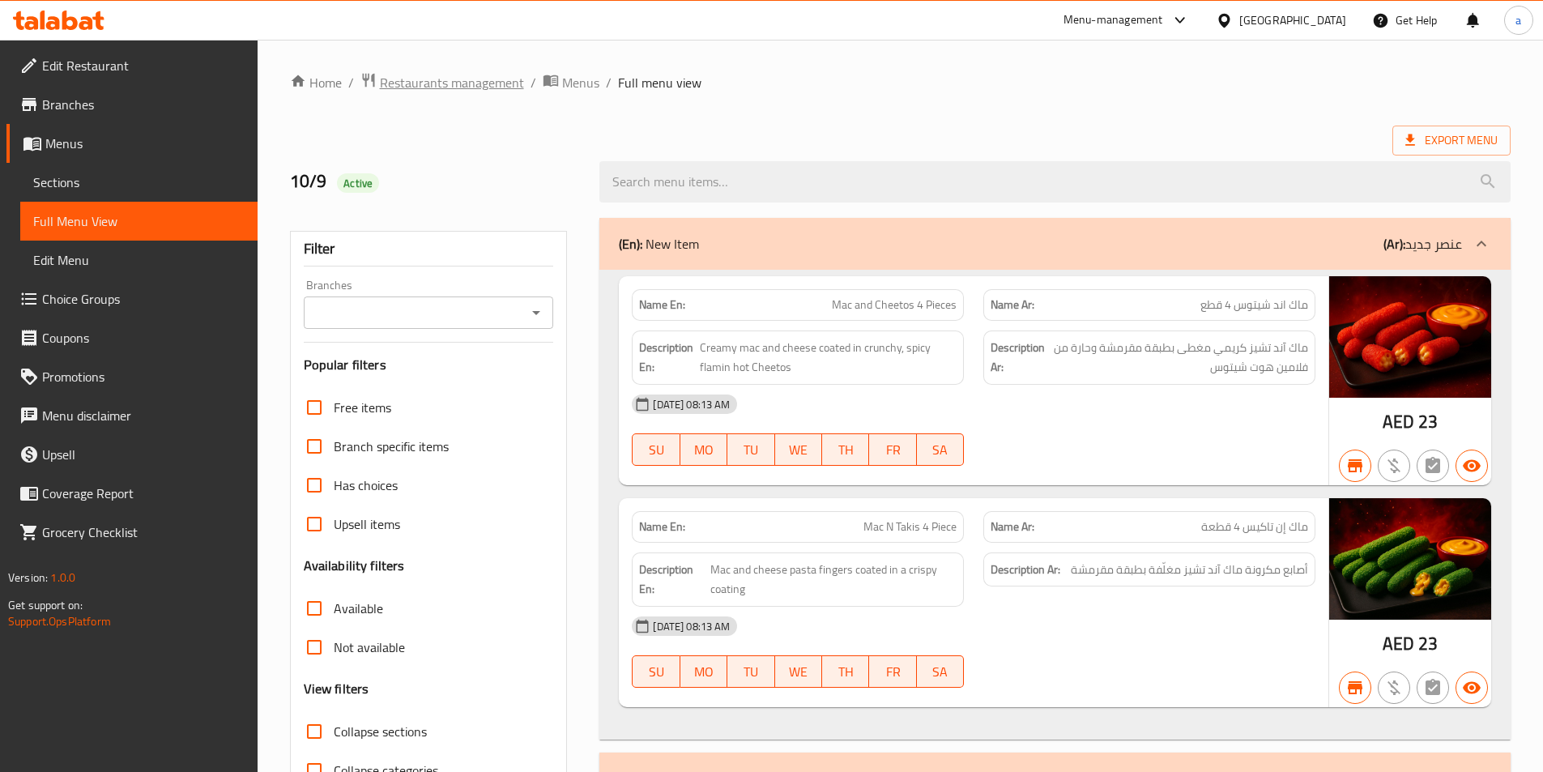
click at [507, 92] on span "Restaurants management" at bounding box center [452, 82] width 144 height 19
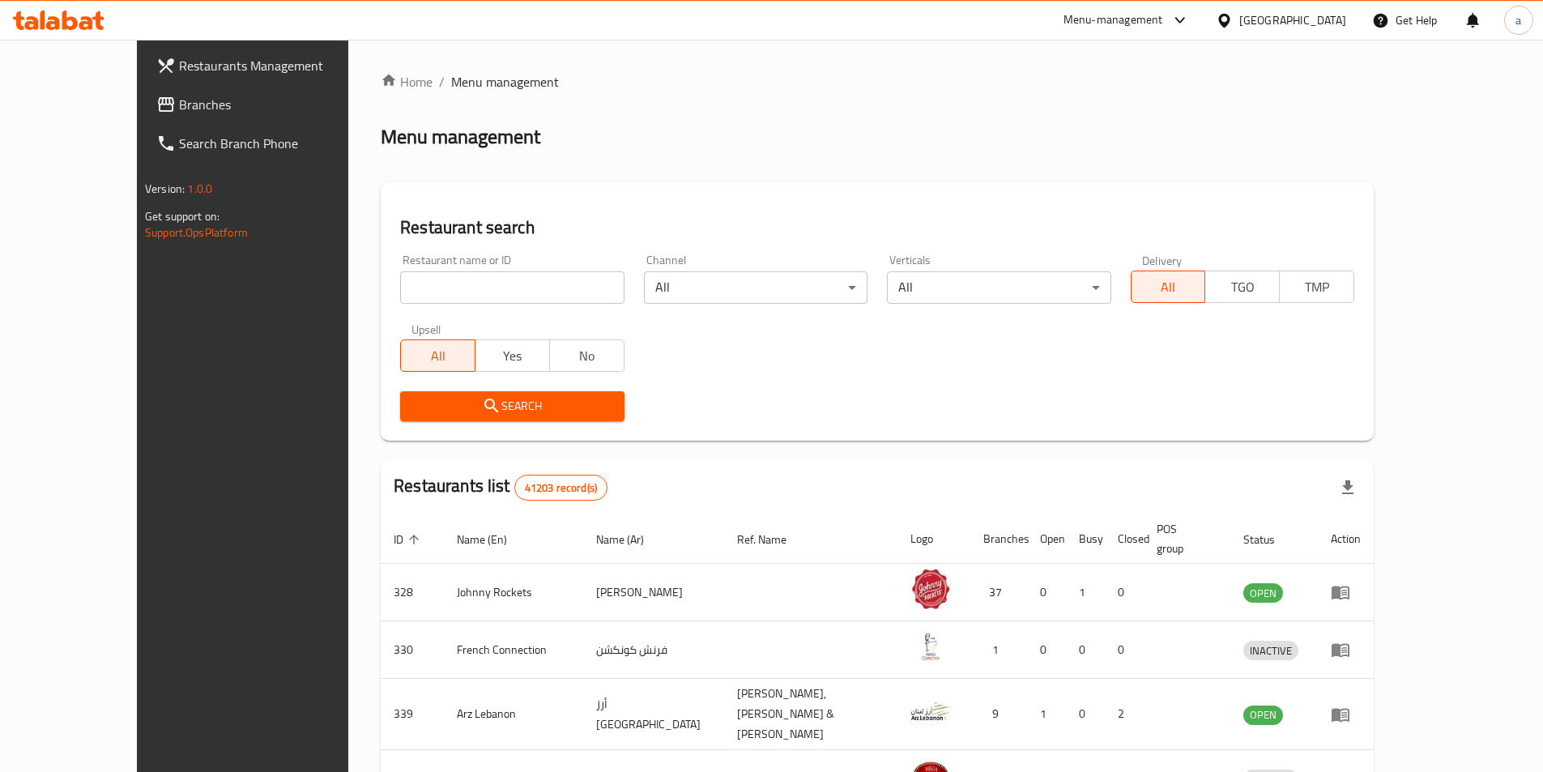
click at [1305, 19] on div "United Arab Emirates" at bounding box center [1292, 20] width 107 height 18
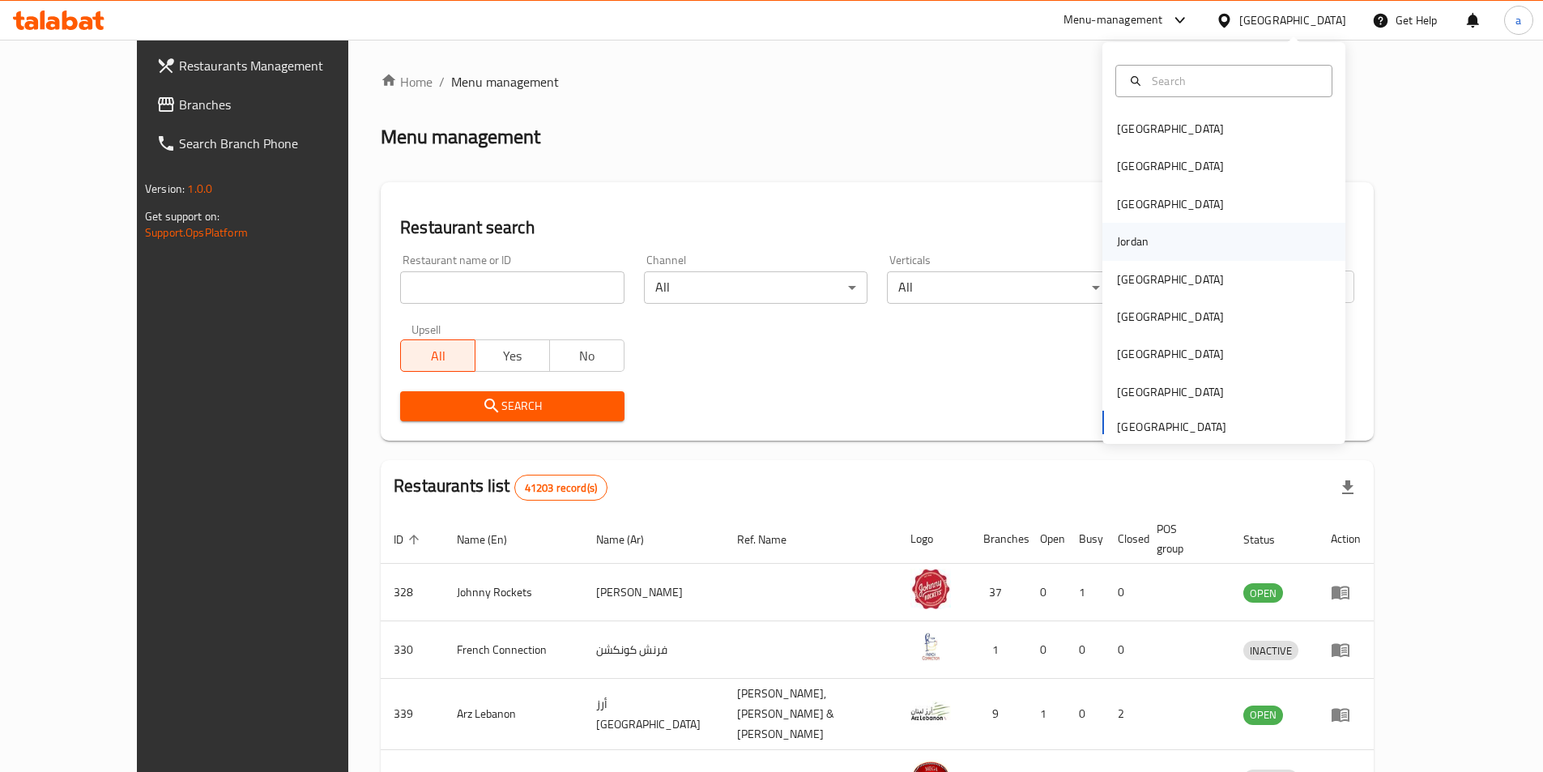
click at [1140, 253] on div "Jordan" at bounding box center [1132, 241] width 57 height 37
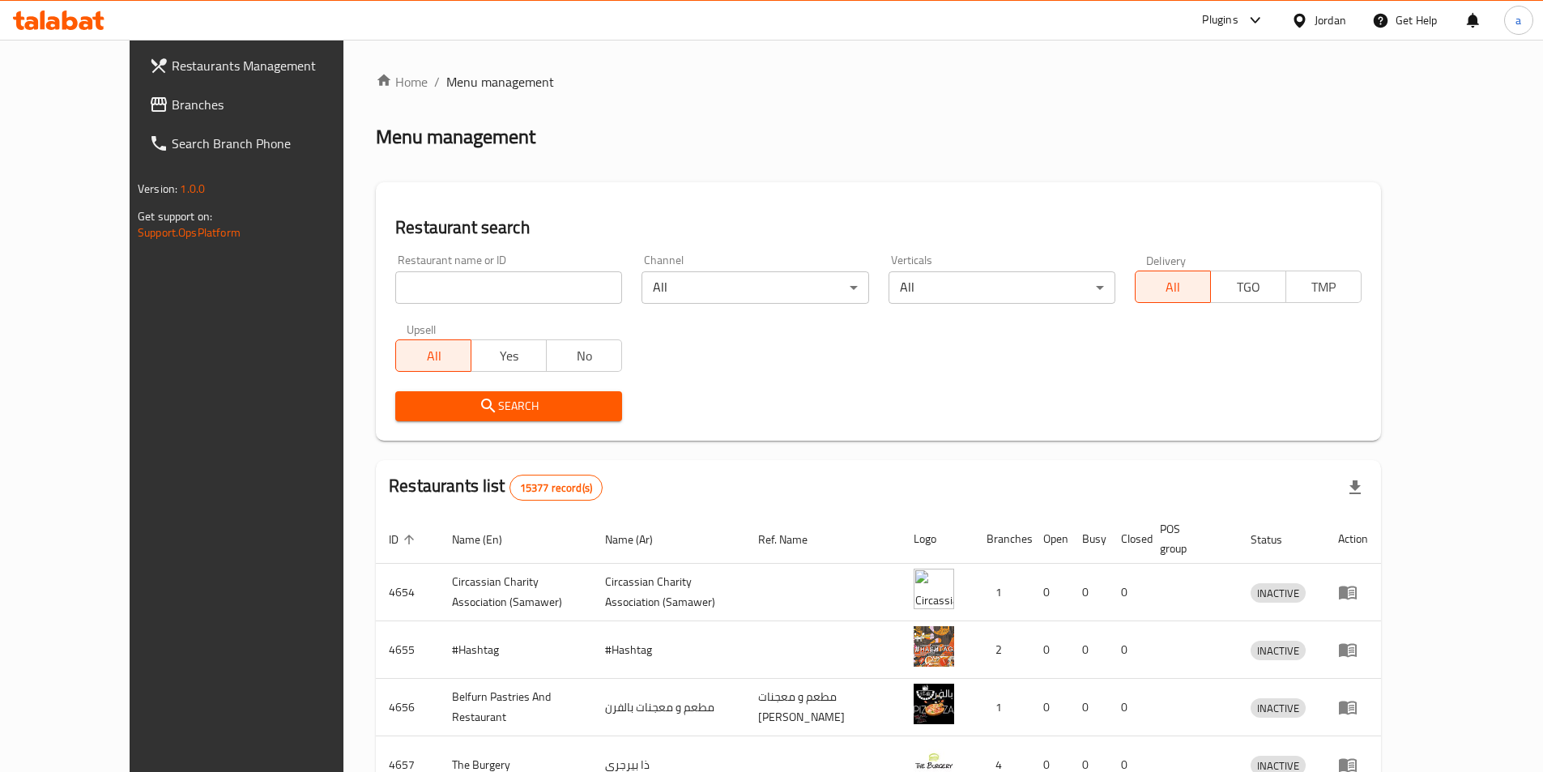
click at [172, 100] on span "Branches" at bounding box center [273, 104] width 202 height 19
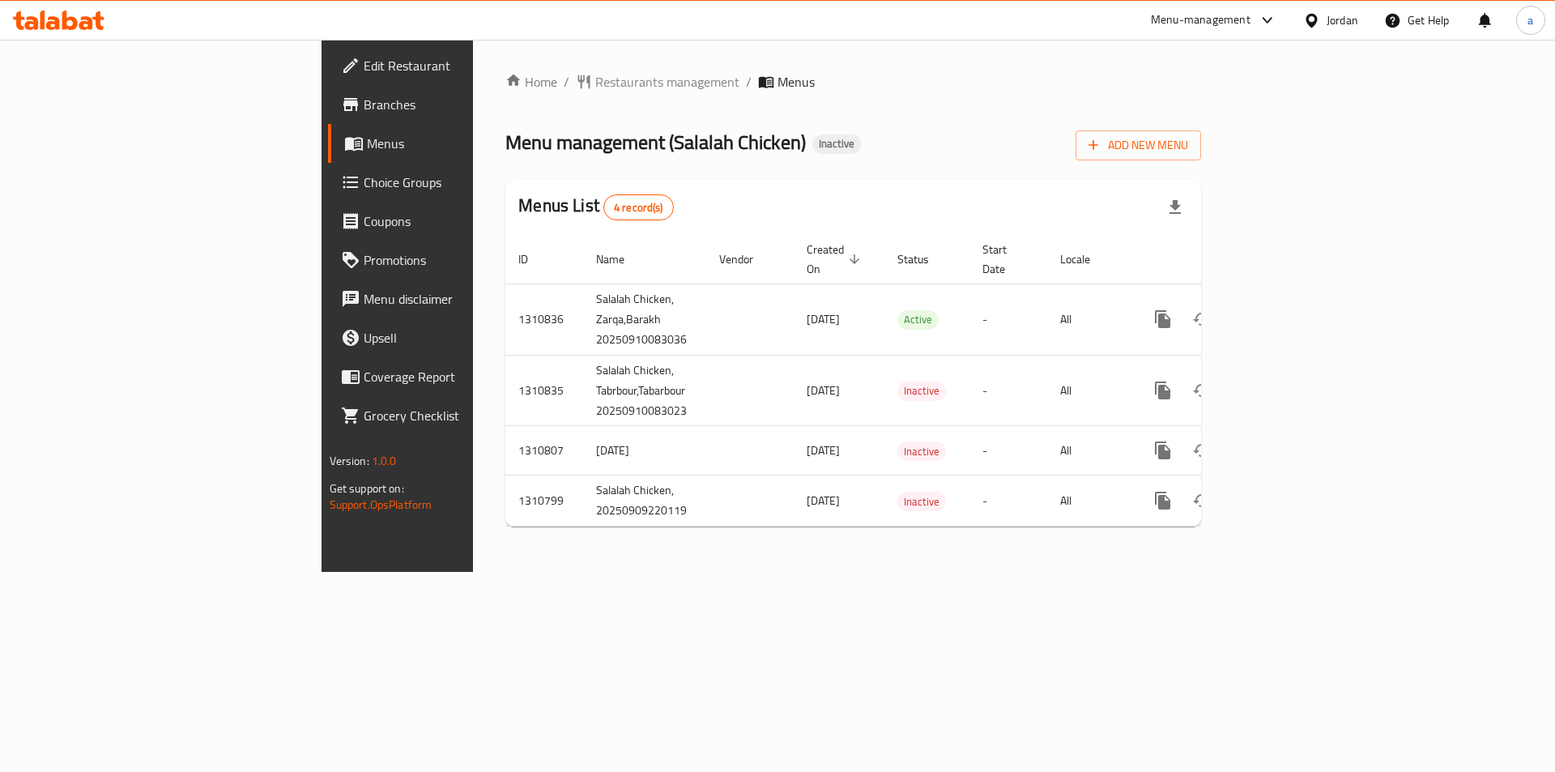
click at [328, 92] on link "Branches" at bounding box center [454, 104] width 253 height 39
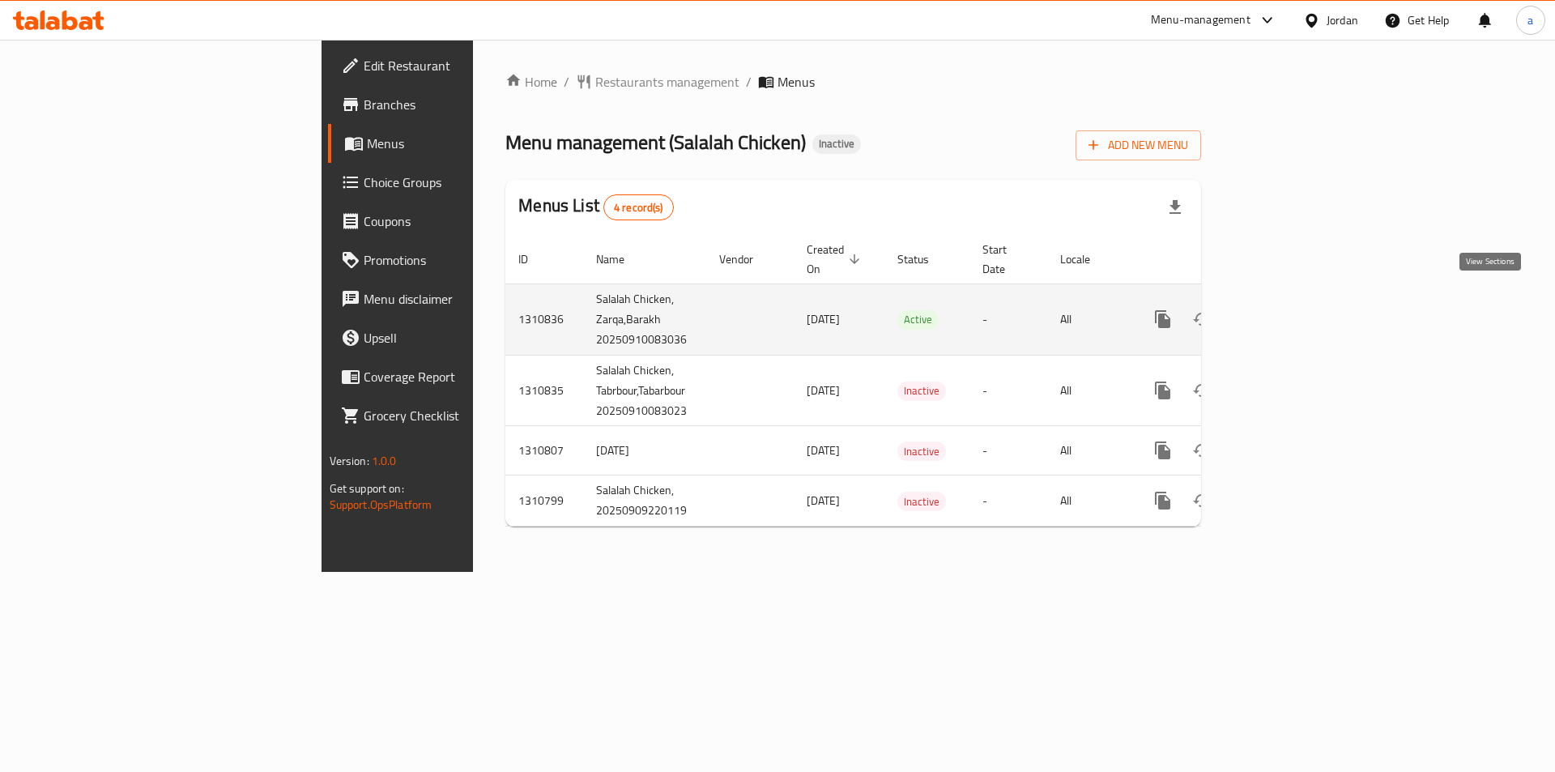
click at [1299, 316] on link "enhanced table" at bounding box center [1279, 319] width 39 height 39
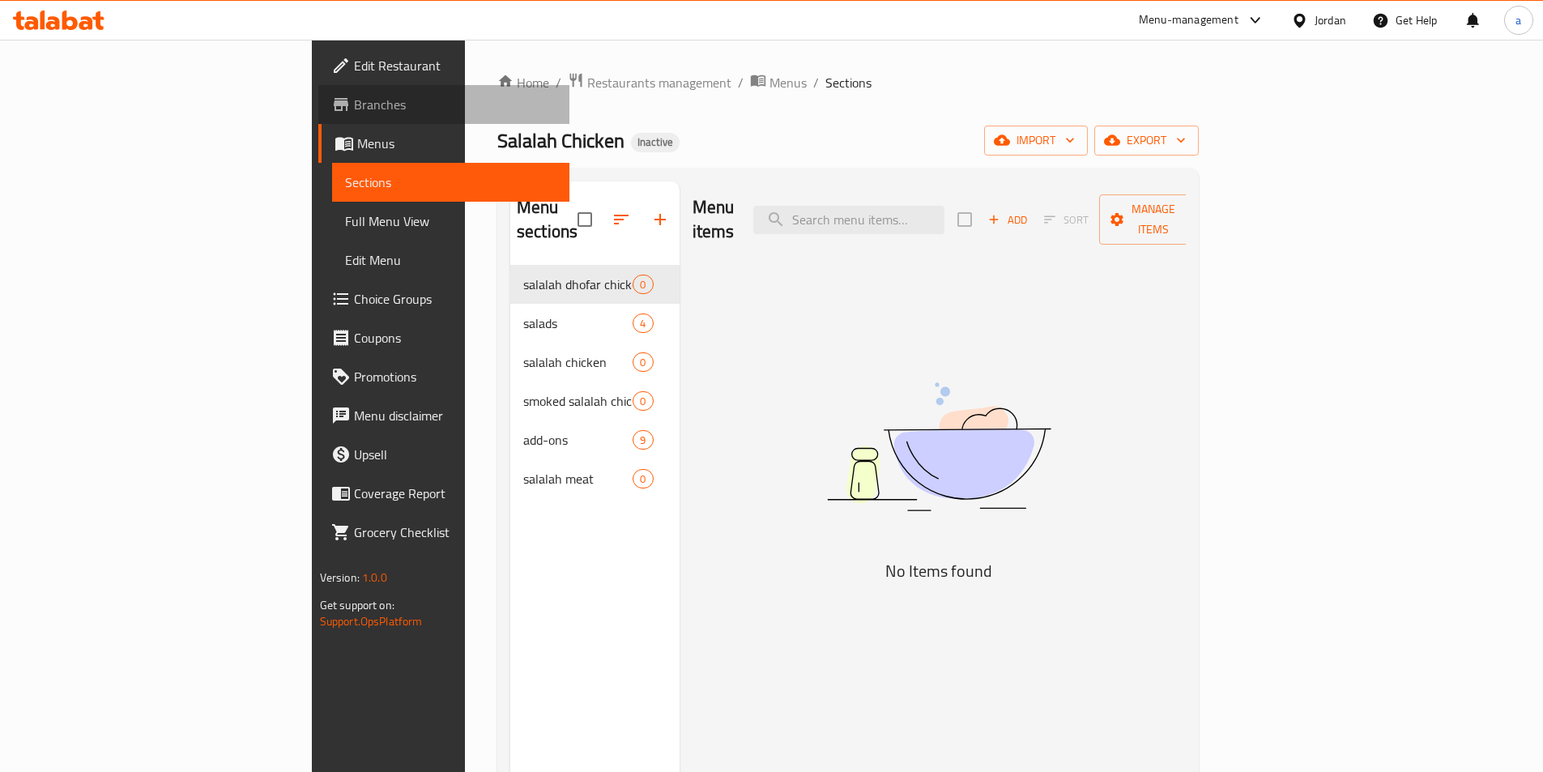
click at [354, 111] on span "Branches" at bounding box center [455, 104] width 202 height 19
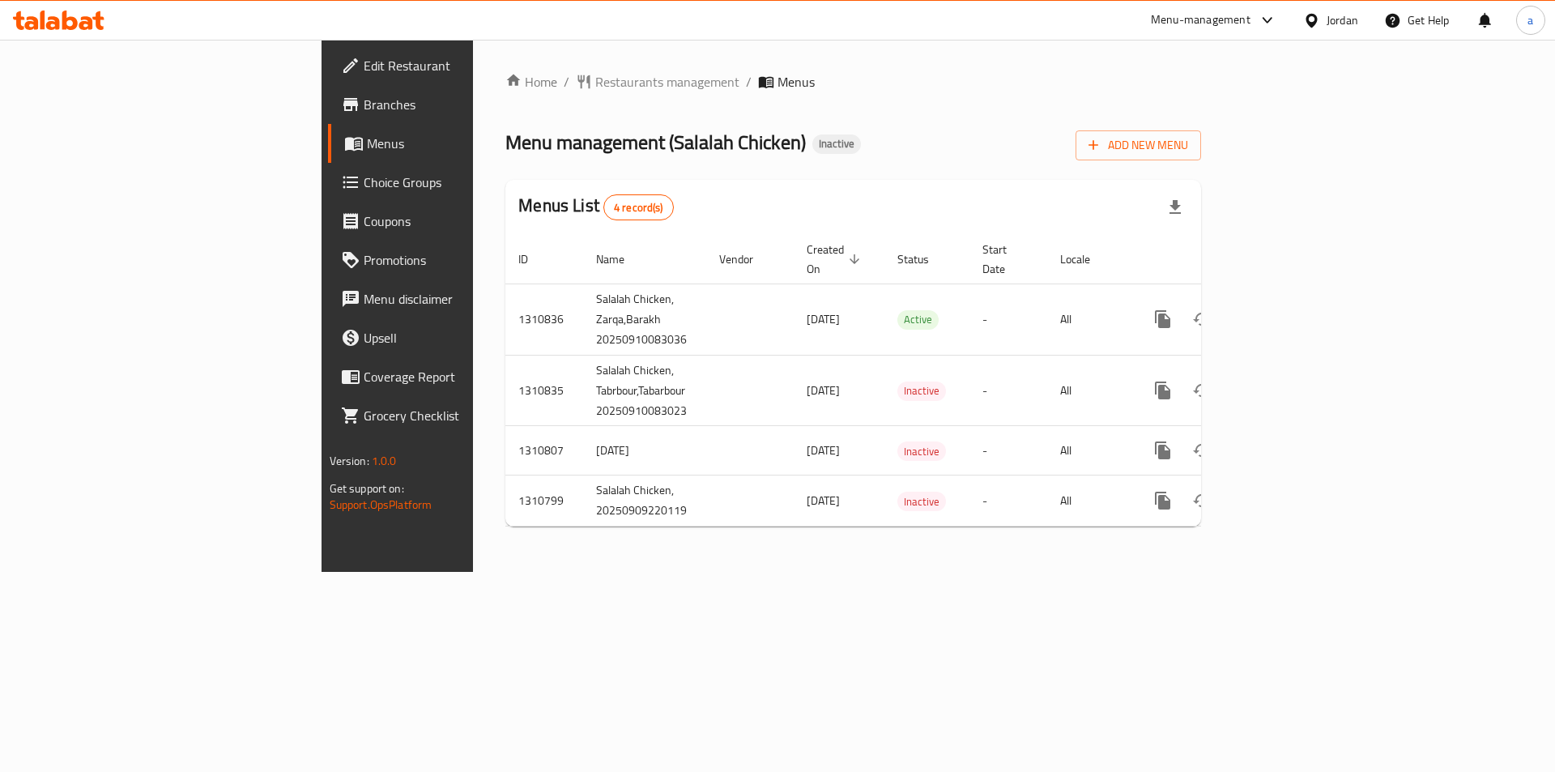
click at [672, 572] on div "Home / Restaurants management / Menus Menu management ( Salalah Chicken ) Inact…" at bounding box center [853, 306] width 760 height 532
click at [364, 106] on span "Branches" at bounding box center [466, 104] width 205 height 19
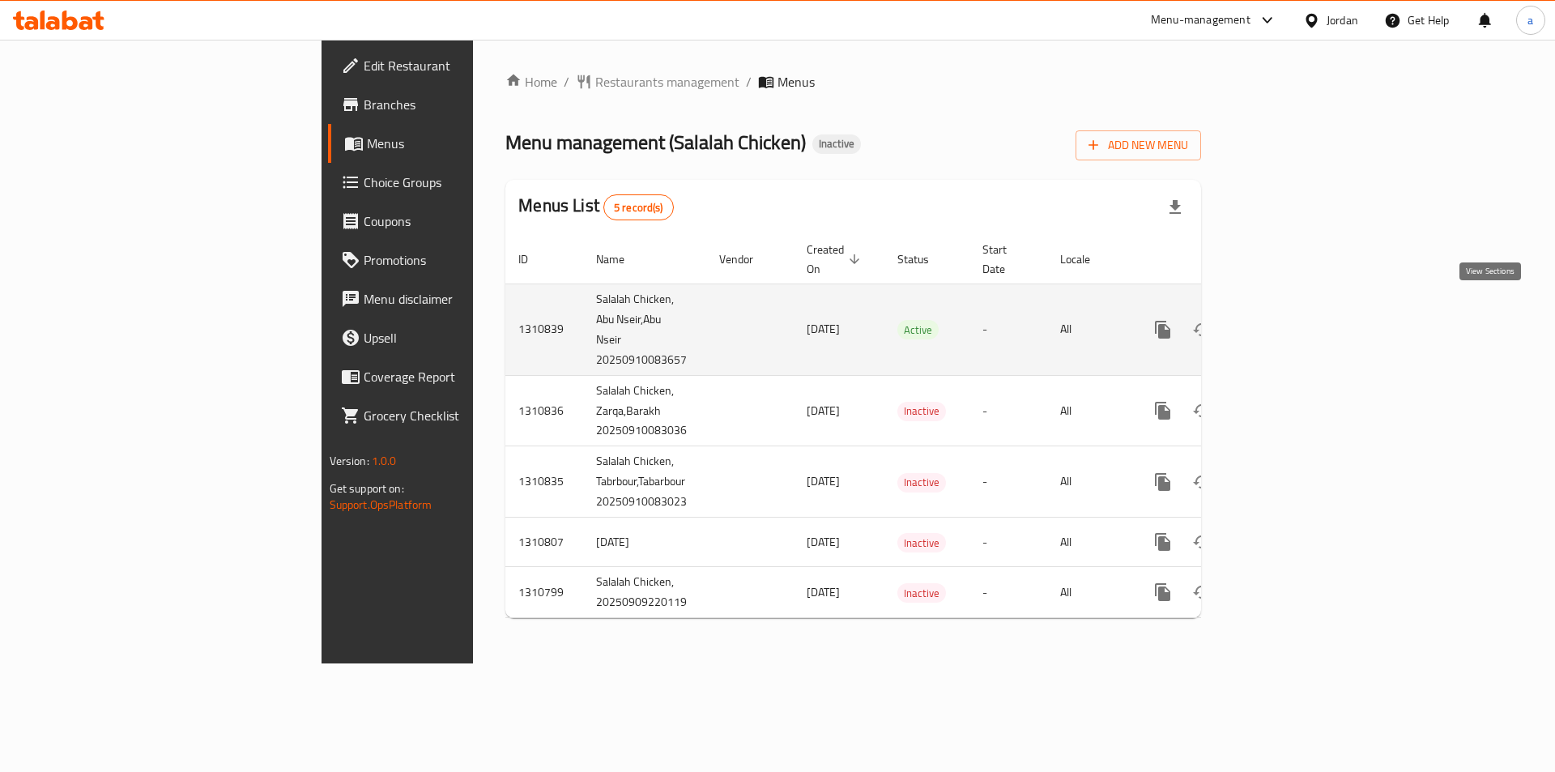
click at [1299, 310] on link "enhanced table" at bounding box center [1279, 329] width 39 height 39
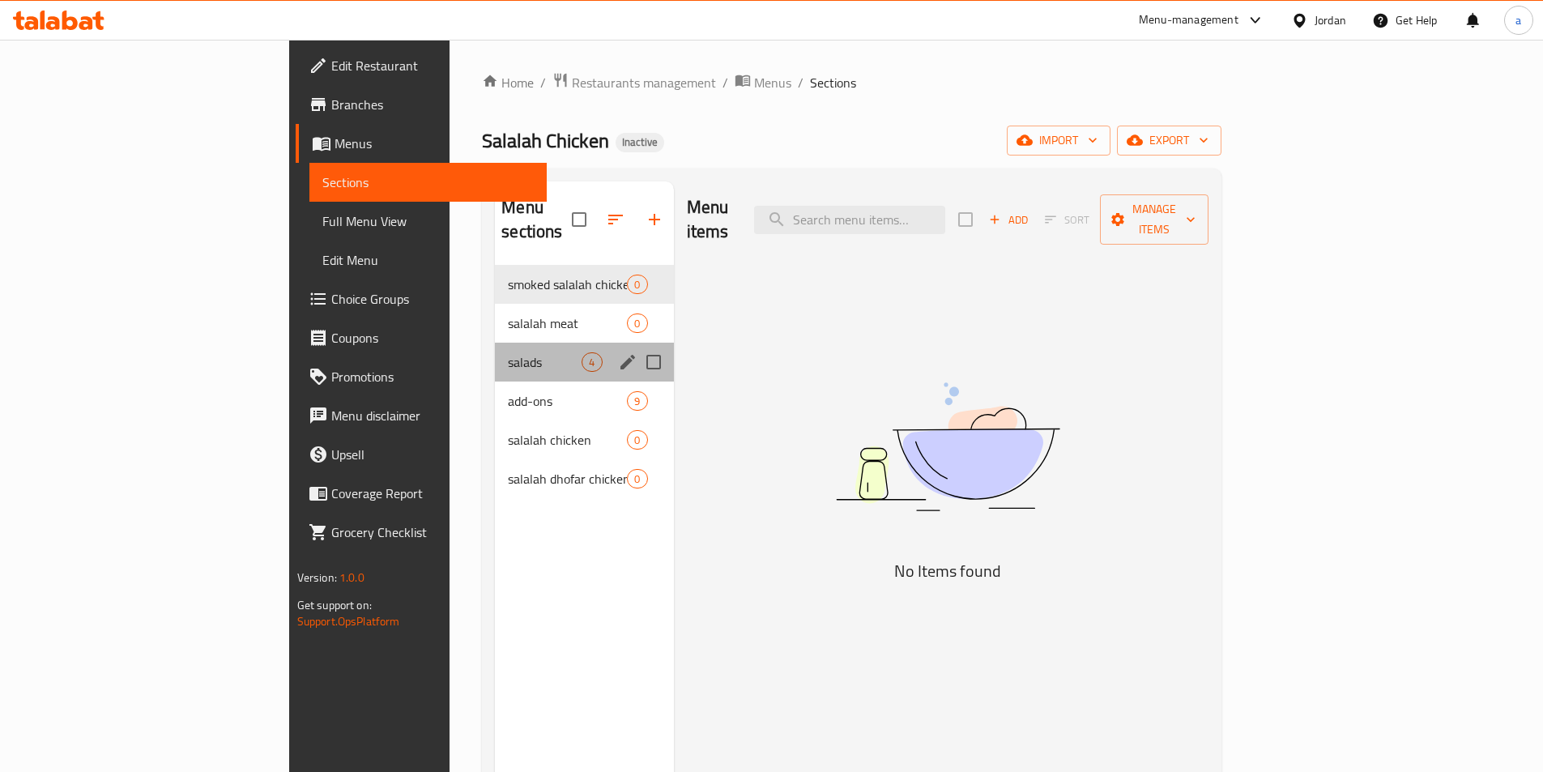
click at [495, 349] on div "salads 4" at bounding box center [584, 362] width 178 height 39
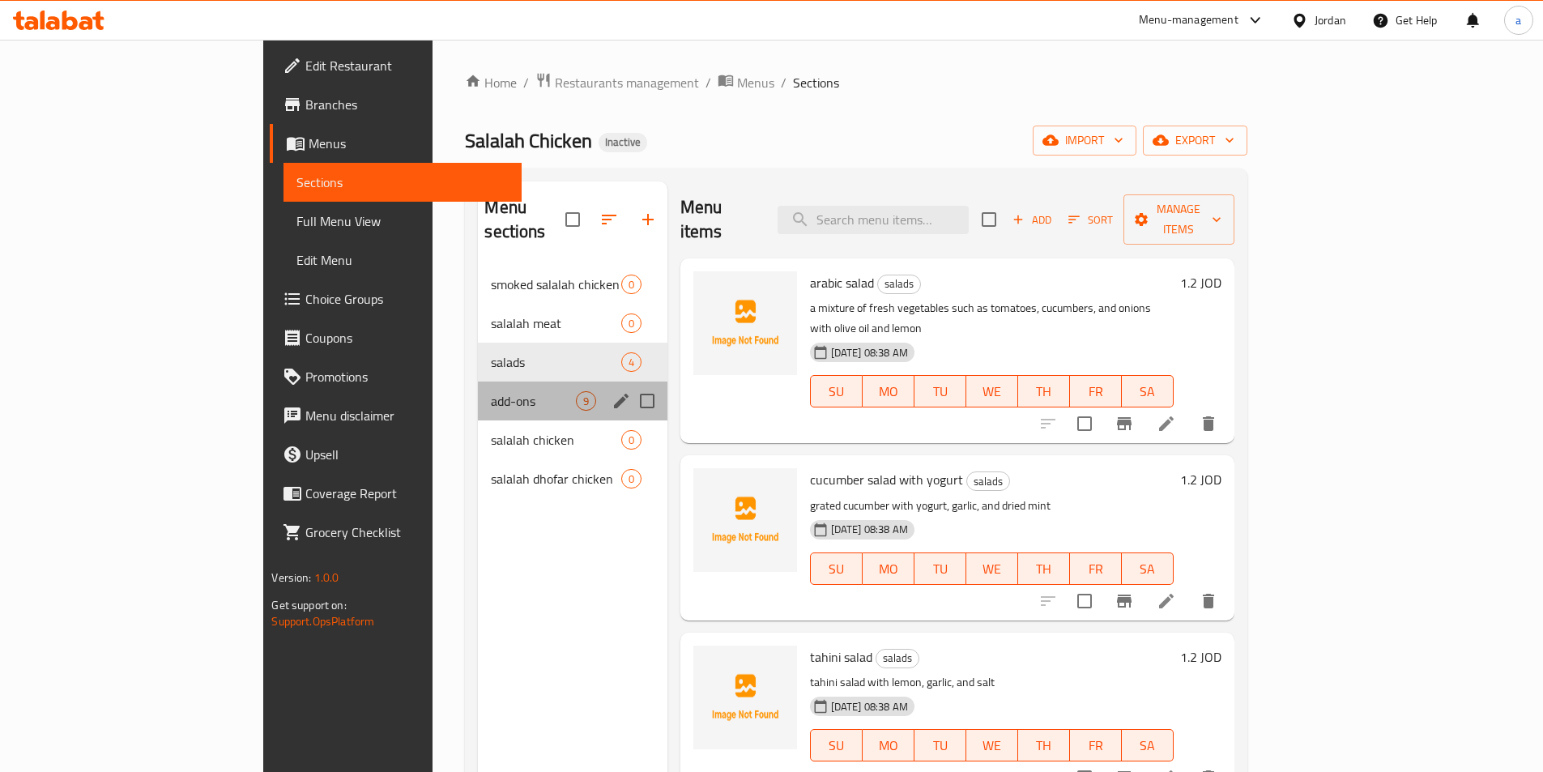
click at [478, 391] on div "add-ons 9" at bounding box center [572, 400] width 189 height 39
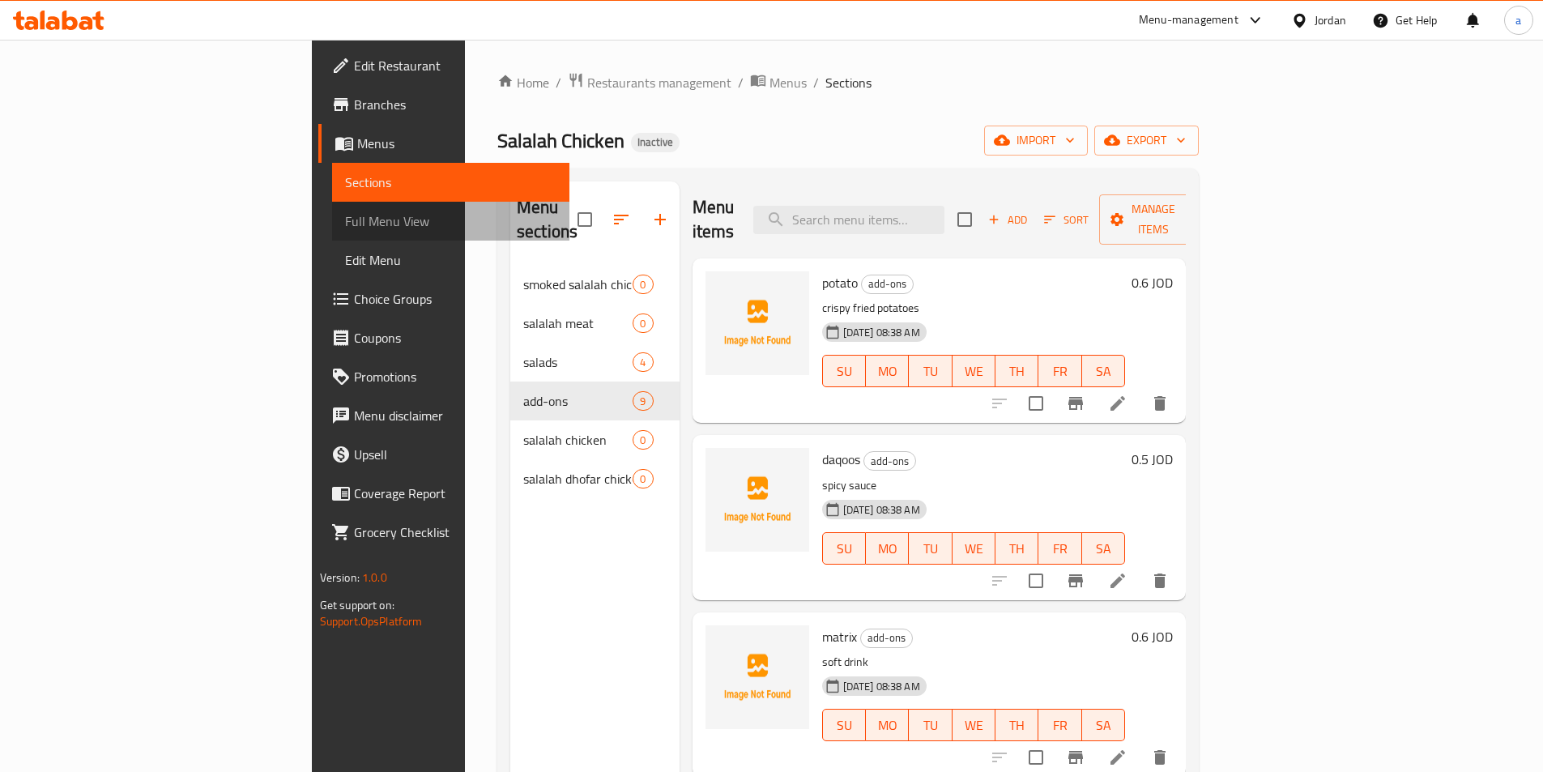
click at [345, 223] on span "Full Menu View" at bounding box center [450, 220] width 211 height 19
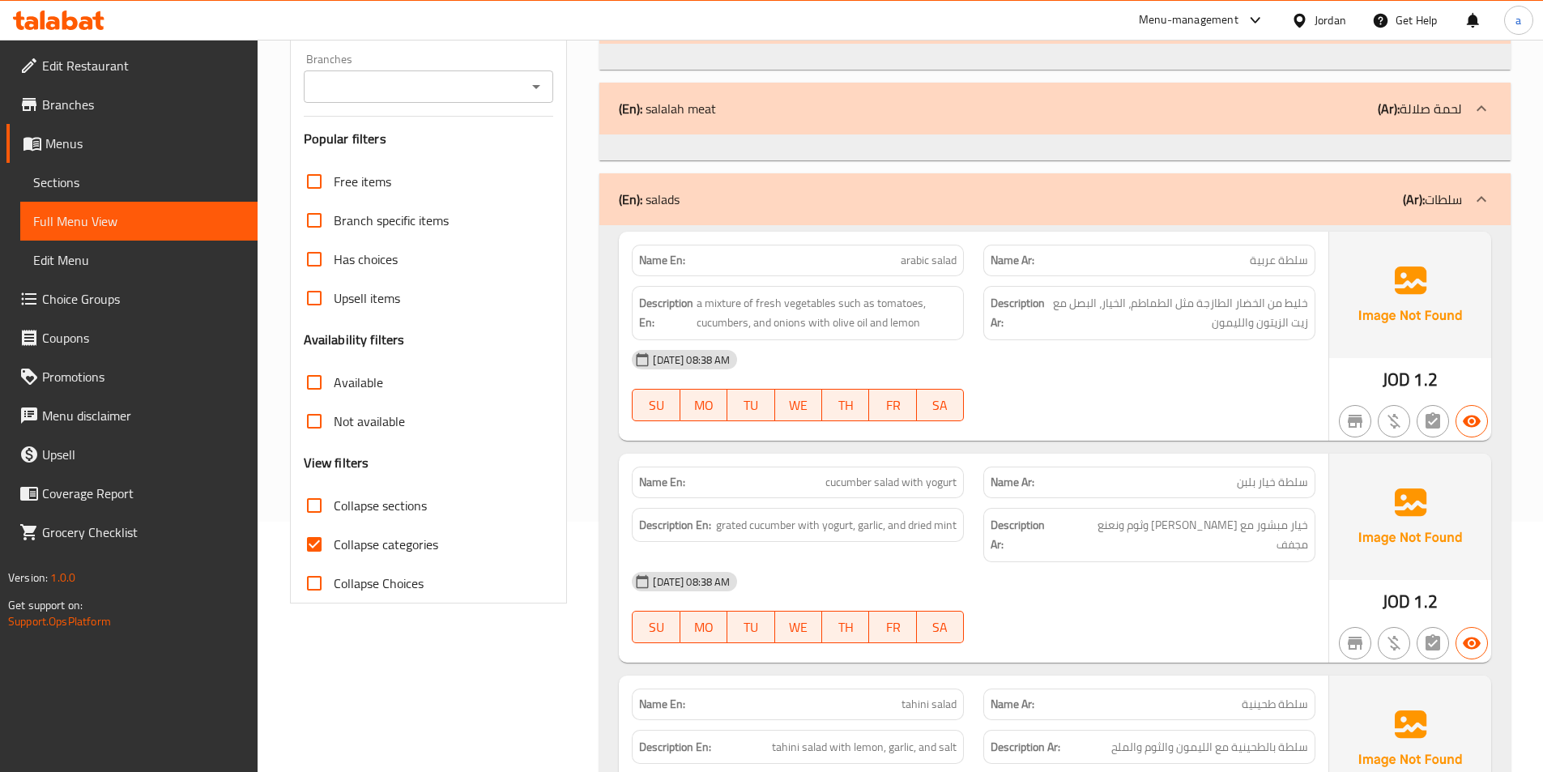
scroll to position [243, 0]
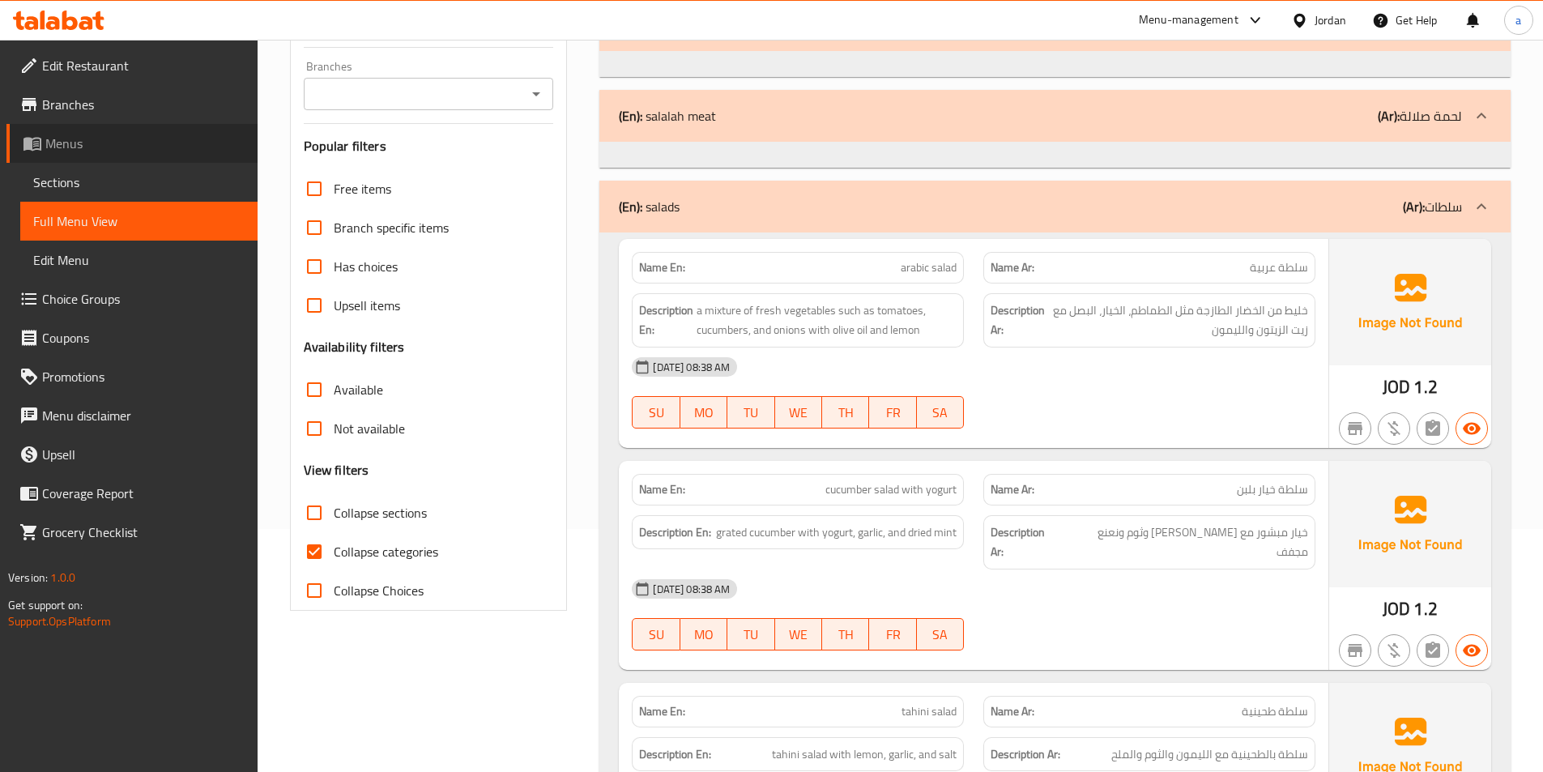
click at [121, 151] on span "Menus" at bounding box center [144, 143] width 199 height 19
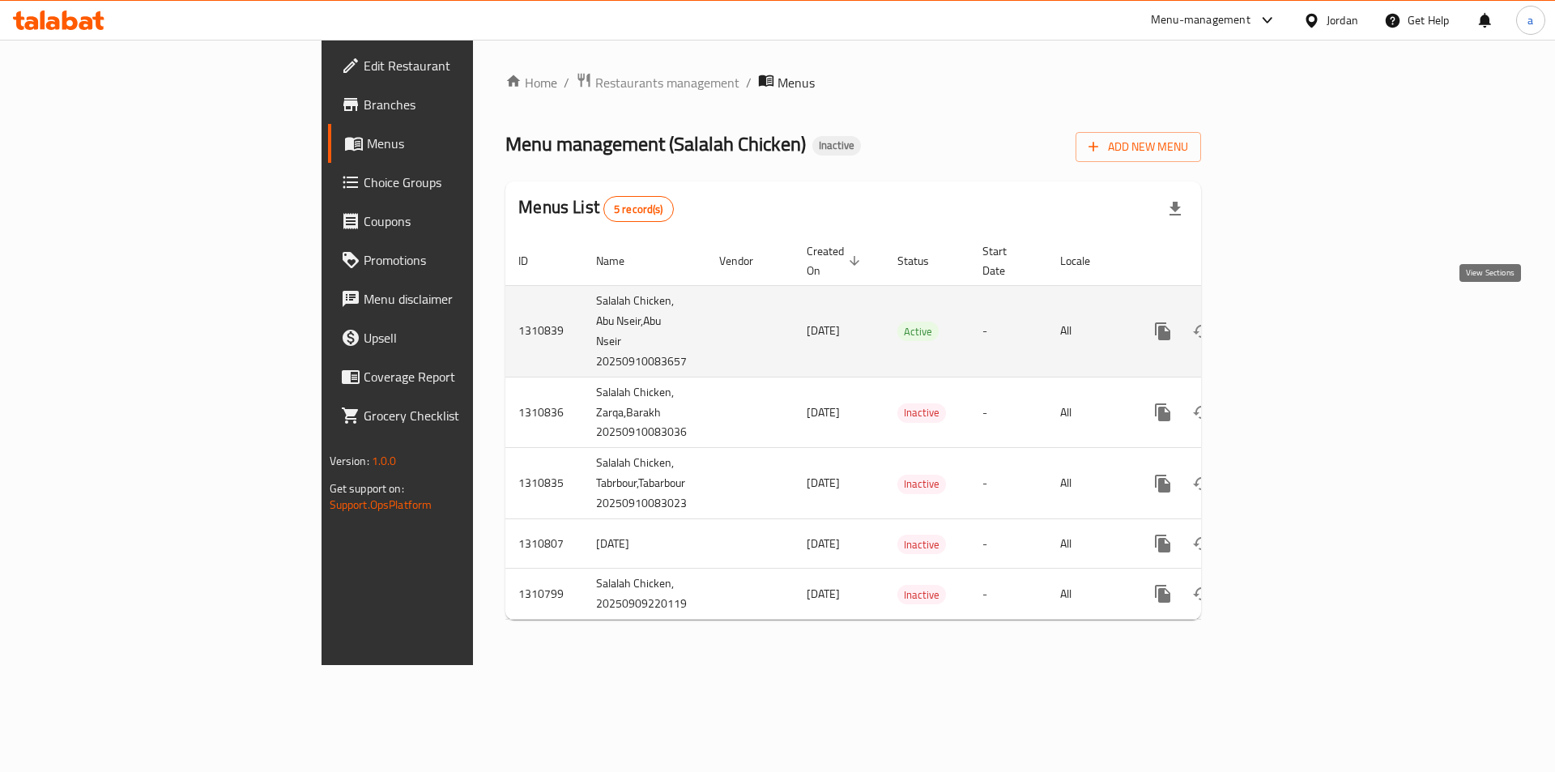
click at [1299, 323] on link "enhanced table" at bounding box center [1279, 331] width 39 height 39
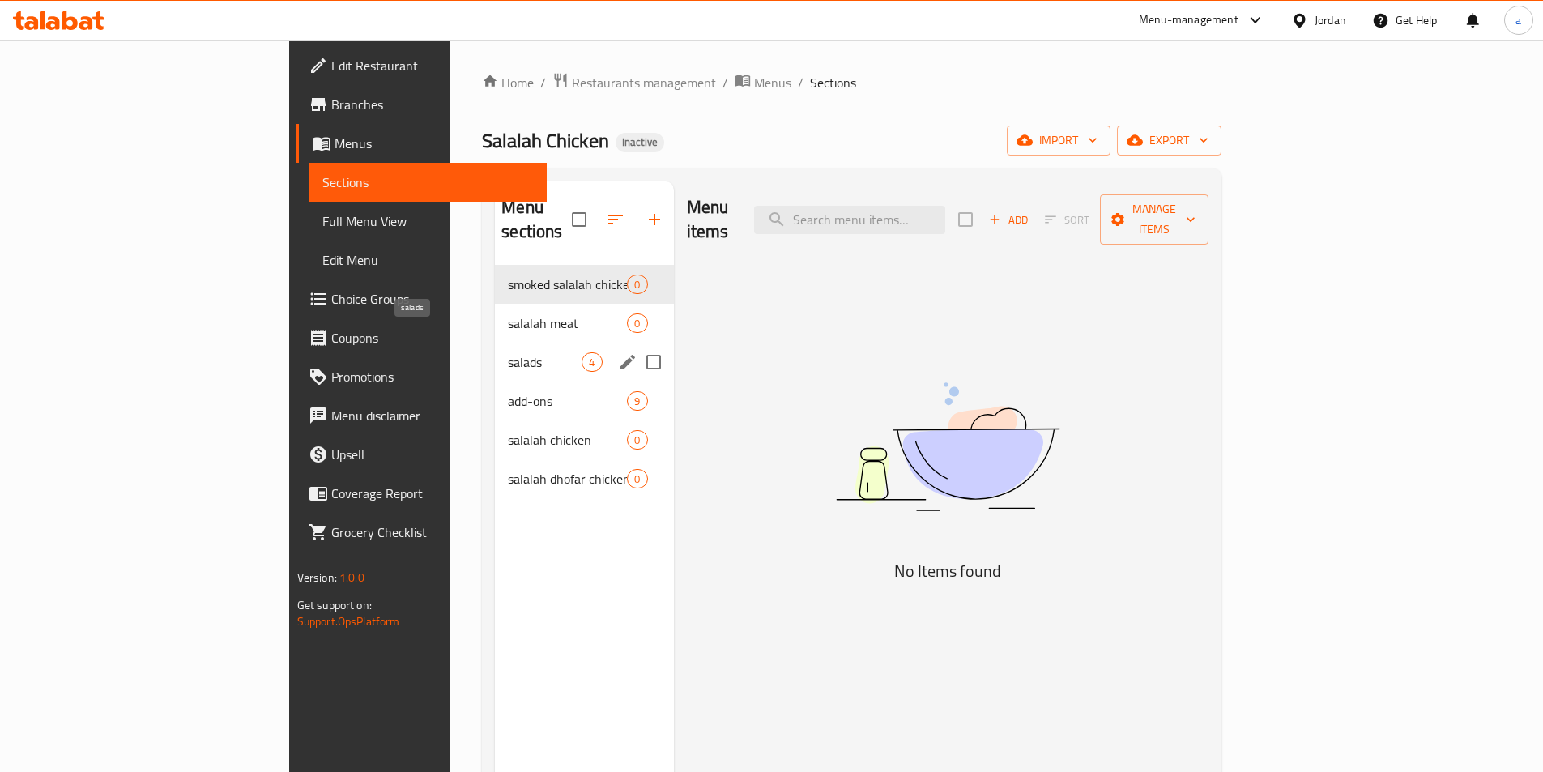
click at [508, 352] on span "salads" at bounding box center [545, 361] width 74 height 19
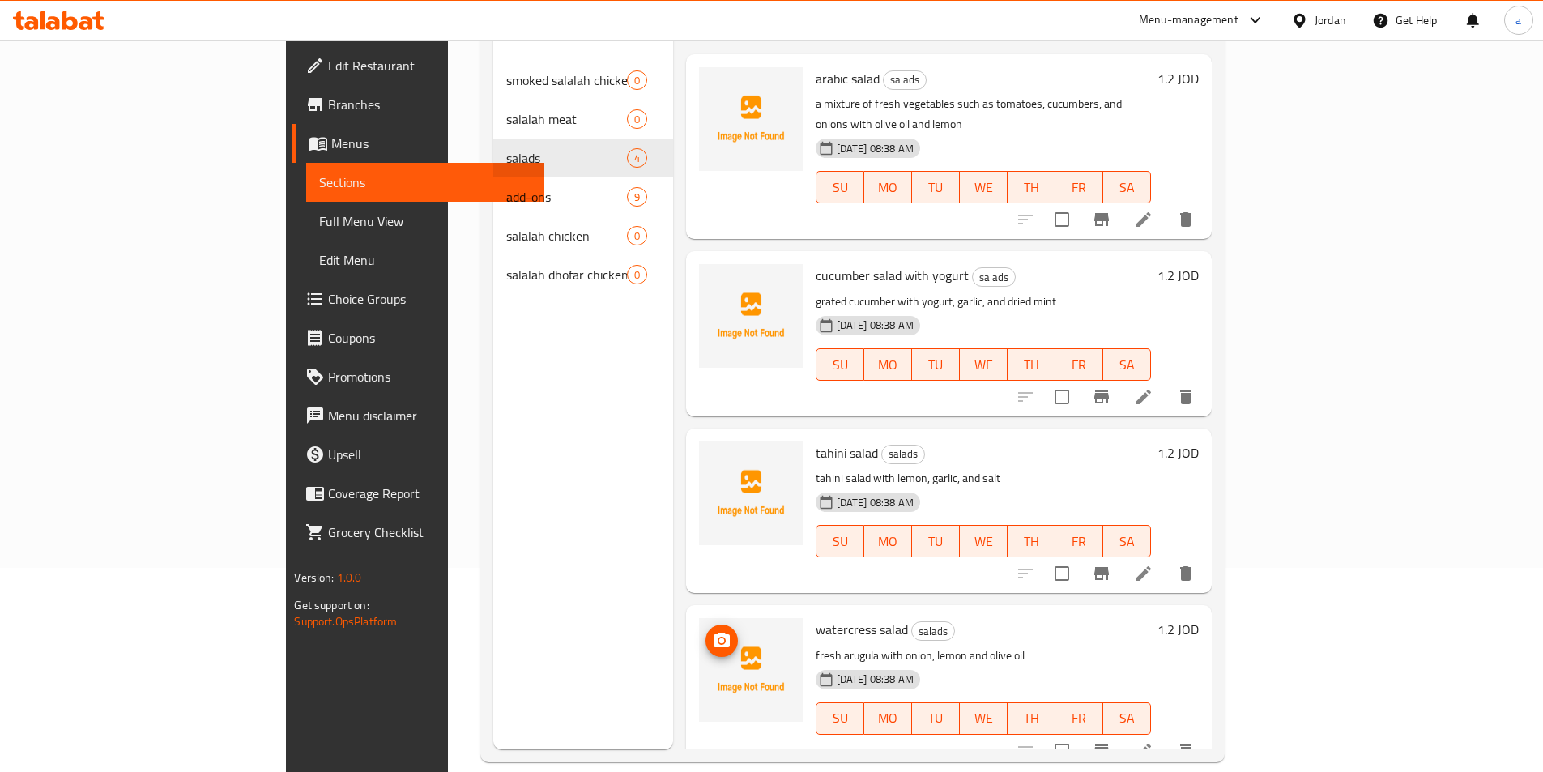
scroll to position [227, 0]
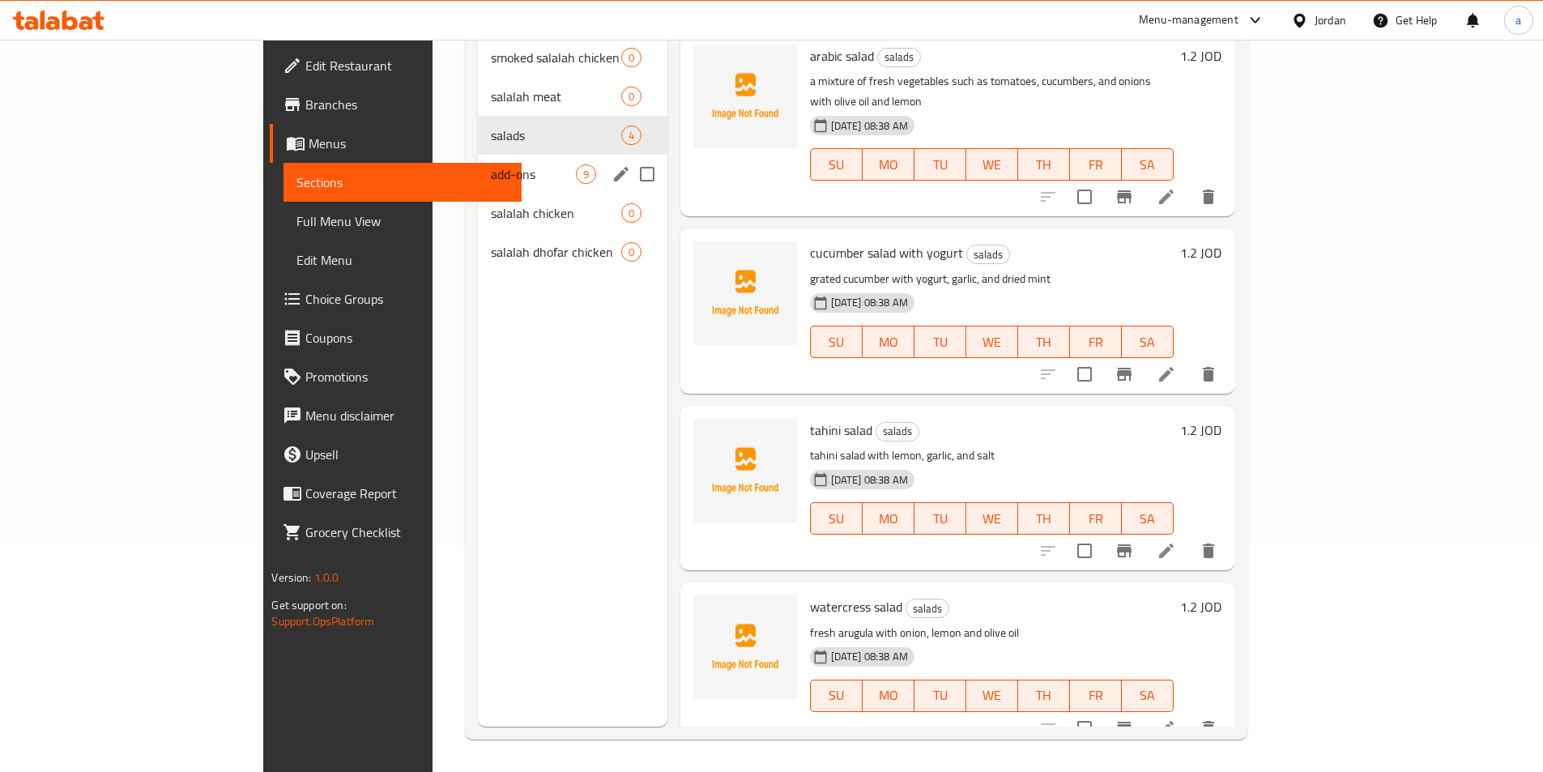
click at [491, 164] on span "add-ons" at bounding box center [533, 173] width 84 height 19
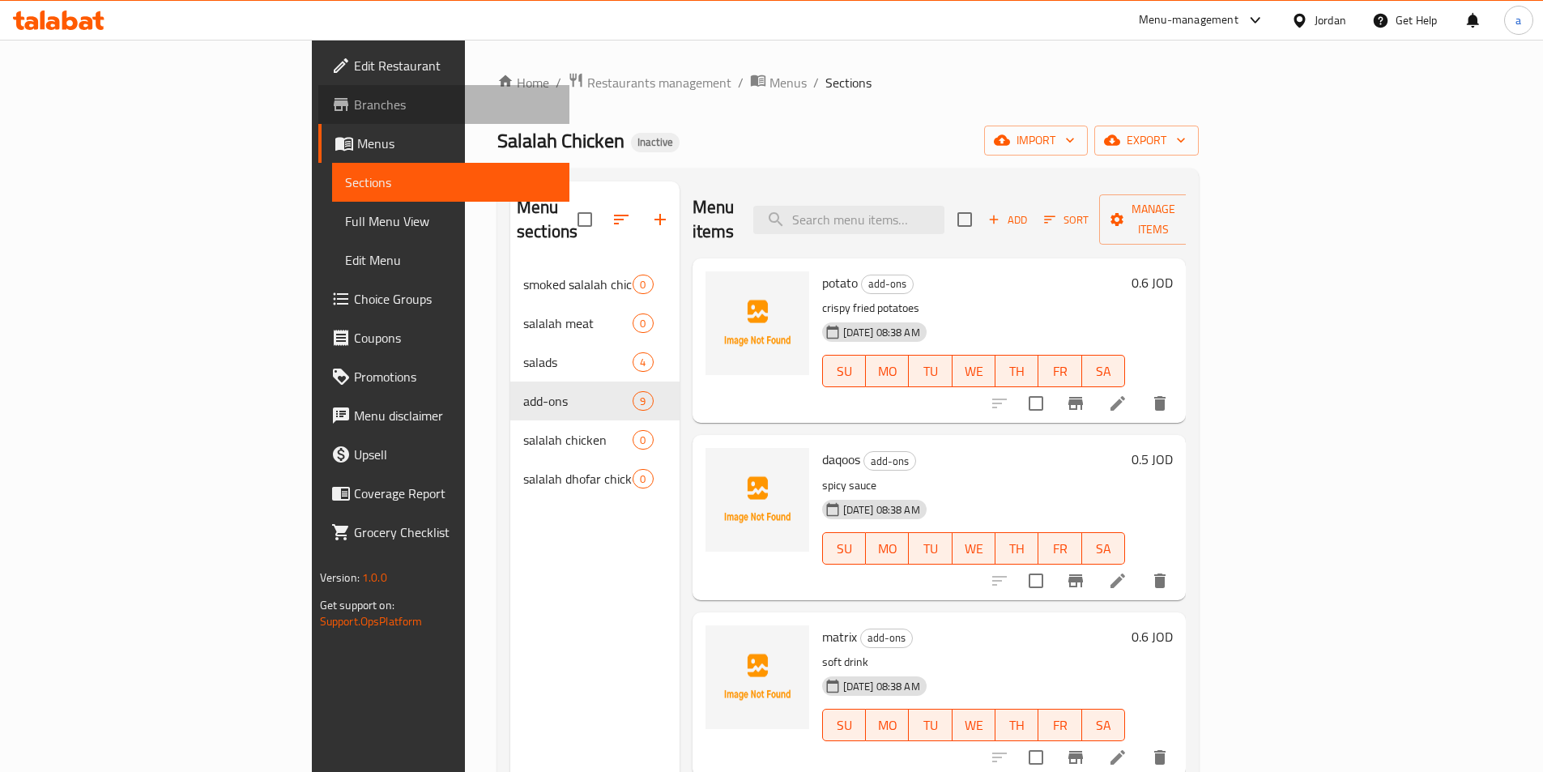
click at [354, 104] on span "Branches" at bounding box center [455, 104] width 202 height 19
